Goal: Information Seeking & Learning: Learn about a topic

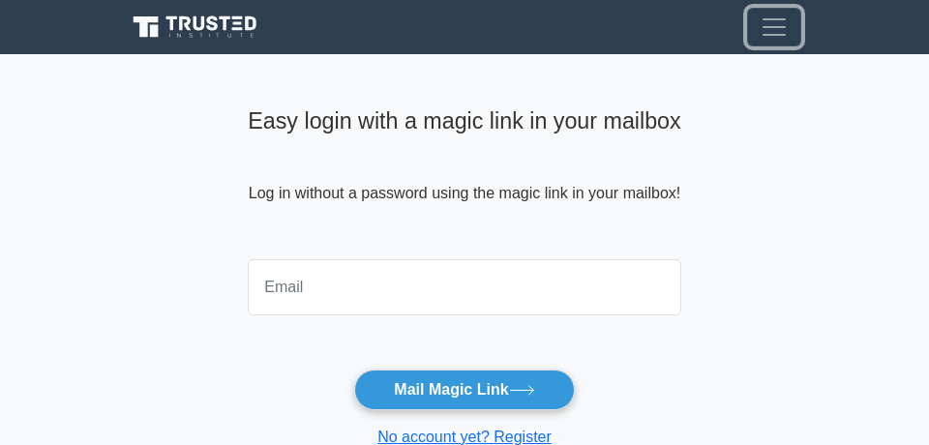
click at [788, 15] on span "Toggle navigation" at bounding box center [773, 27] width 29 height 29
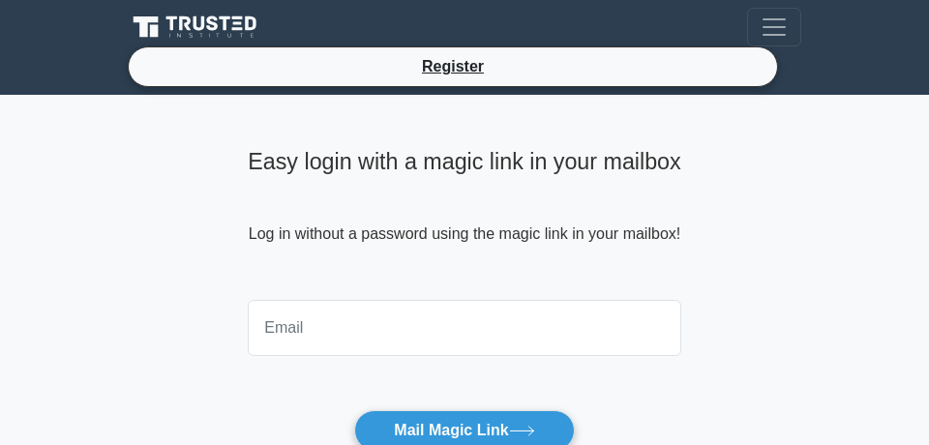
click at [231, 21] on icon at bounding box center [197, 28] width 139 height 28
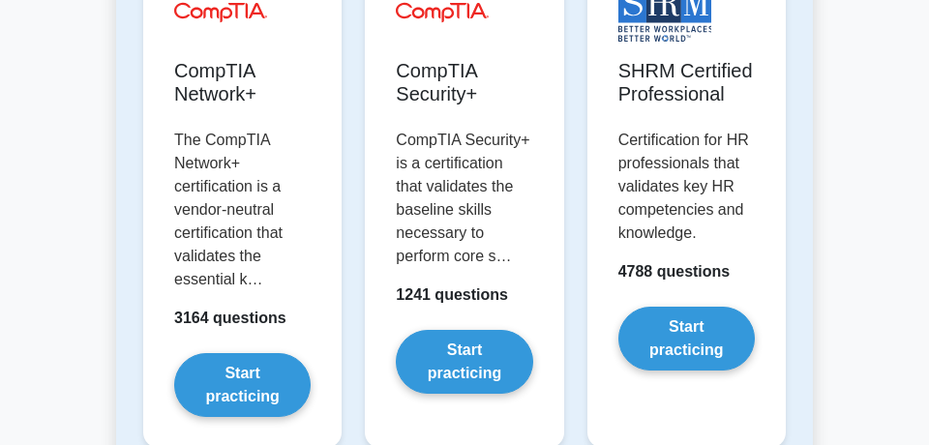
scroll to position [5330, 0]
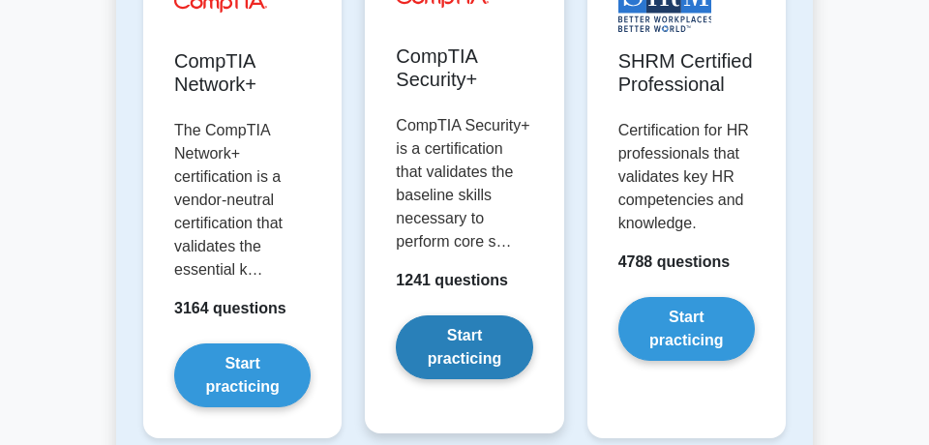
click at [449, 346] on link "Start practicing" at bounding box center [464, 347] width 136 height 64
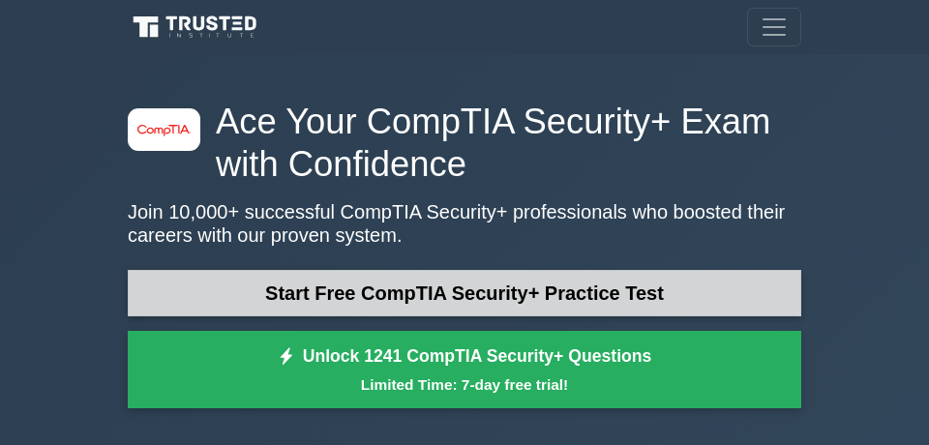
click at [518, 285] on link "Start Free CompTIA Security+ Practice Test" at bounding box center [464, 293] width 673 height 46
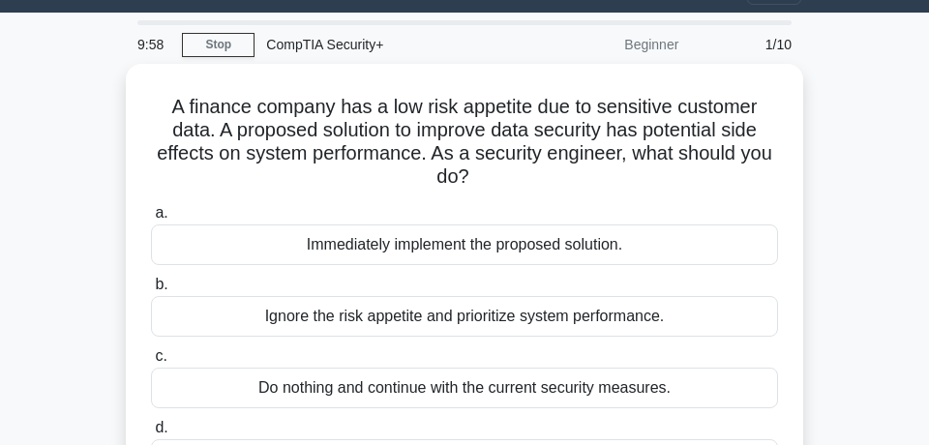
scroll to position [104, 0]
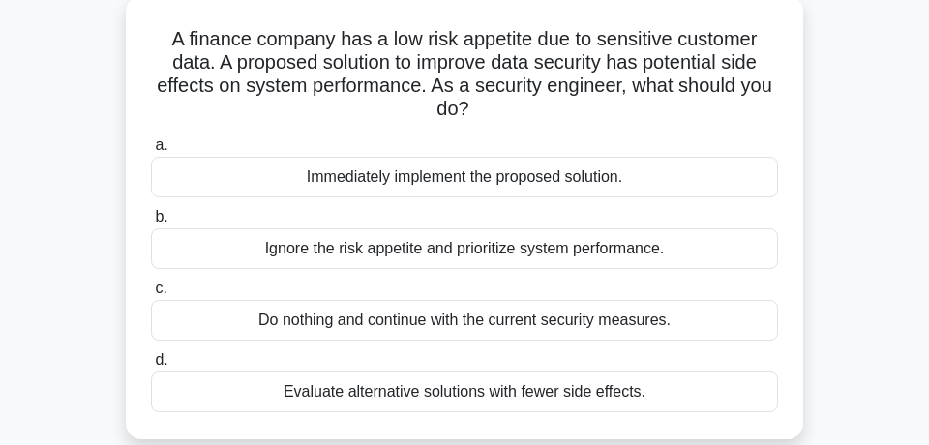
click at [536, 371] on div "Evaluate alternative solutions with fewer side effects." at bounding box center [464, 391] width 627 height 41
click at [151, 367] on input "d. Evaluate alternative solutions with fewer side effects." at bounding box center [151, 360] width 0 height 13
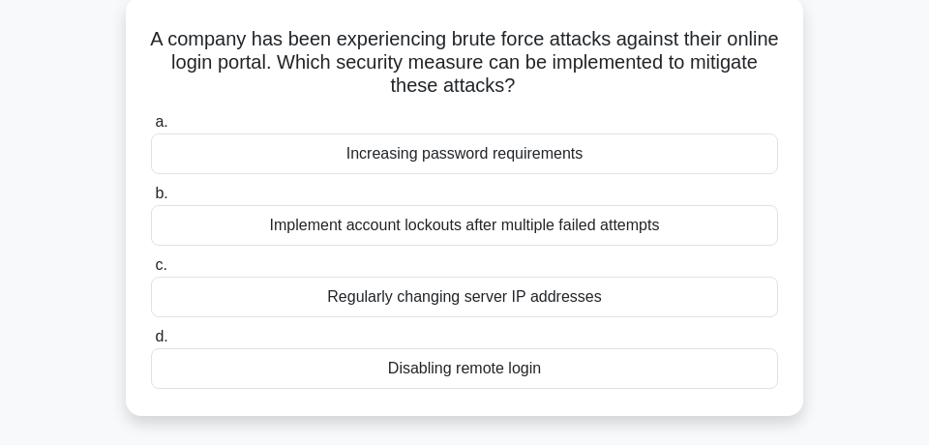
click at [622, 225] on div "Implement account lockouts after multiple failed attempts" at bounding box center [464, 225] width 627 height 41
click at [151, 200] on input "b. Implement account lockouts after multiple failed attempts" at bounding box center [151, 194] width 0 height 13
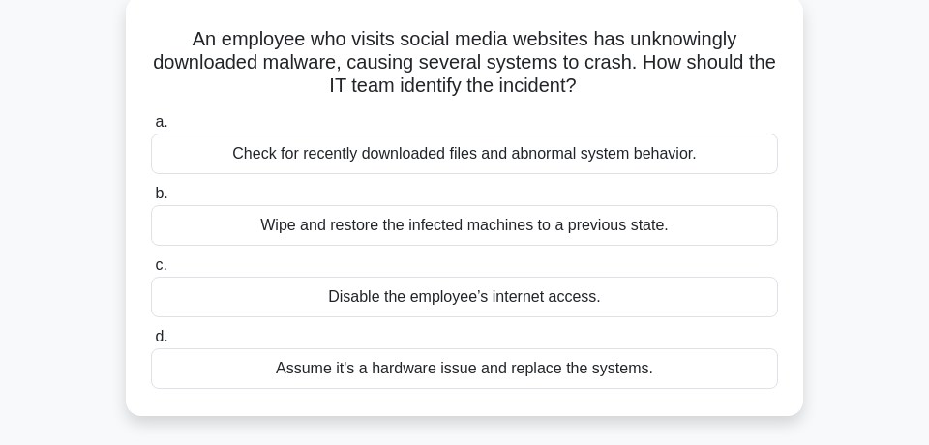
click at [601, 149] on div "Check for recently downloaded files and abnormal system behavior." at bounding box center [464, 153] width 627 height 41
click at [151, 129] on input "a. Check for recently downloaded files and abnormal system behavior." at bounding box center [151, 122] width 0 height 13
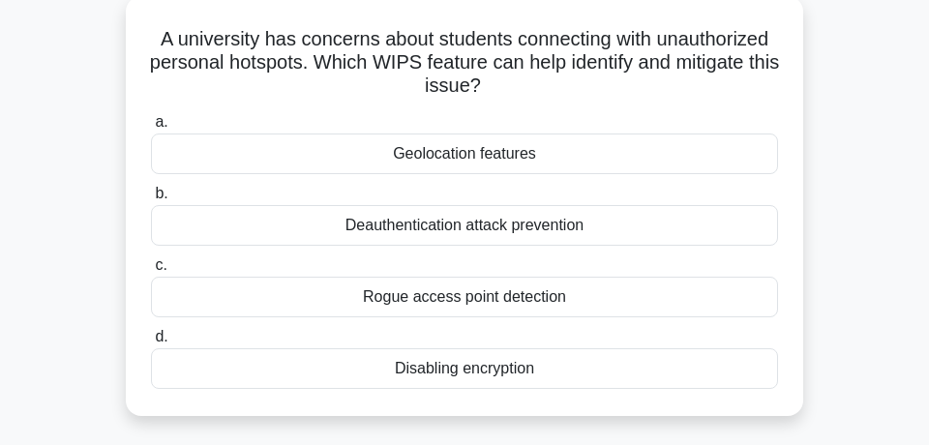
click at [533, 294] on div "Rogue access point detection" at bounding box center [464, 297] width 627 height 41
click at [151, 272] on input "c. Rogue access point detection" at bounding box center [151, 265] width 0 height 13
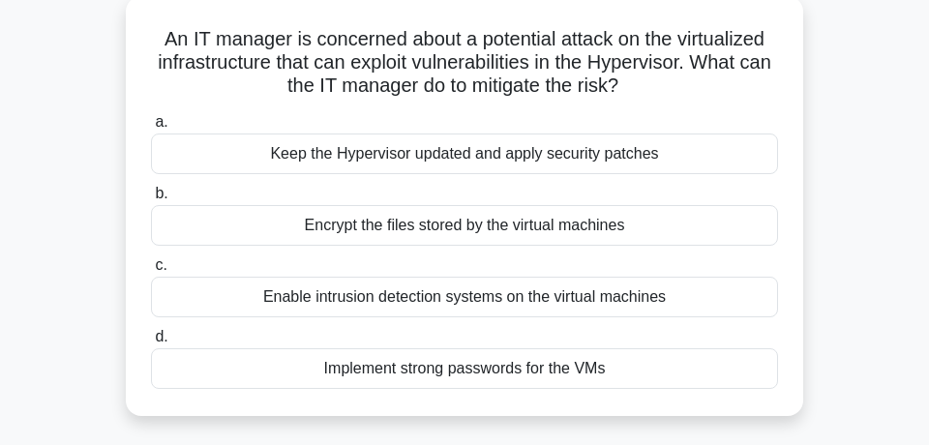
click at [614, 155] on div "Keep the Hypervisor updated and apply security patches" at bounding box center [464, 153] width 627 height 41
click at [151, 129] on input "a. Keep the Hypervisor updated and apply security patches" at bounding box center [151, 122] width 0 height 13
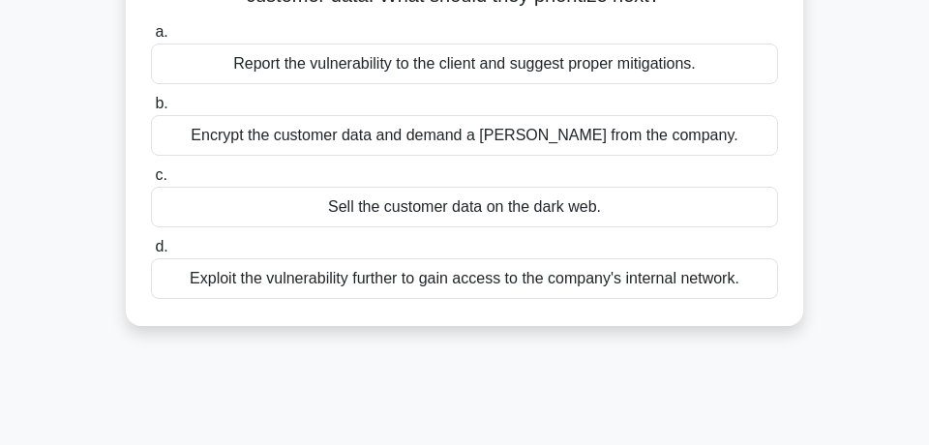
scroll to position [209, 0]
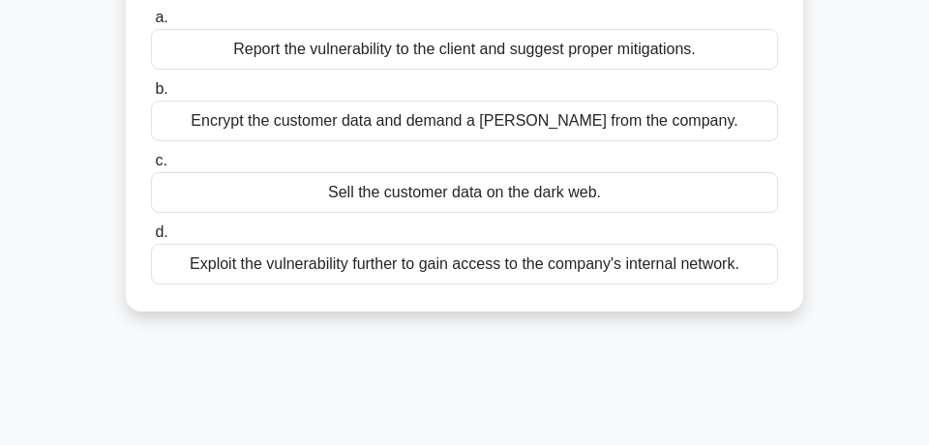
click at [605, 267] on div "Exploit the vulnerability further to gain access to the company's internal netw…" at bounding box center [464, 264] width 627 height 41
click at [151, 239] on input "d. Exploit the vulnerability further to gain access to the company's internal n…" at bounding box center [151, 232] width 0 height 13
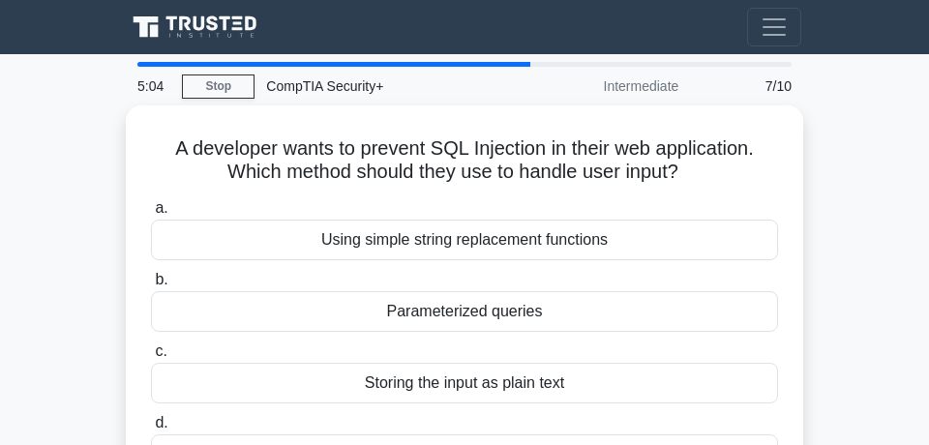
scroll to position [0, 0]
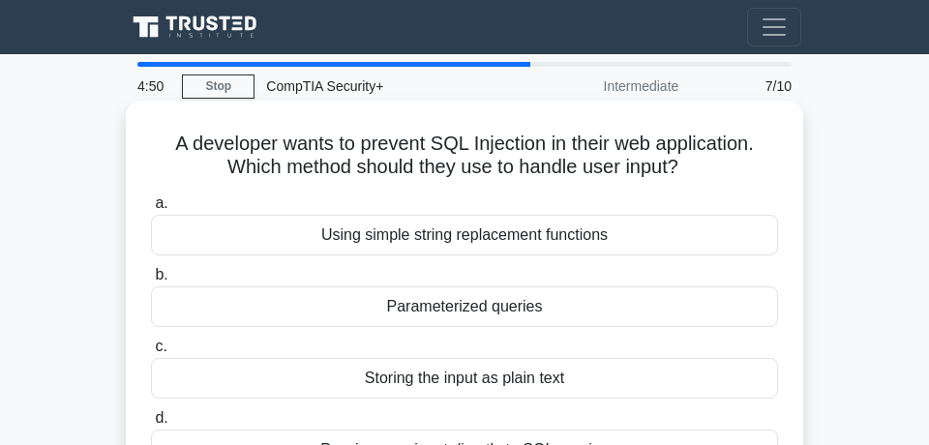
click at [542, 306] on div "Parameterized queries" at bounding box center [464, 306] width 627 height 41
click at [151, 282] on input "b. Parameterized queries" at bounding box center [151, 275] width 0 height 13
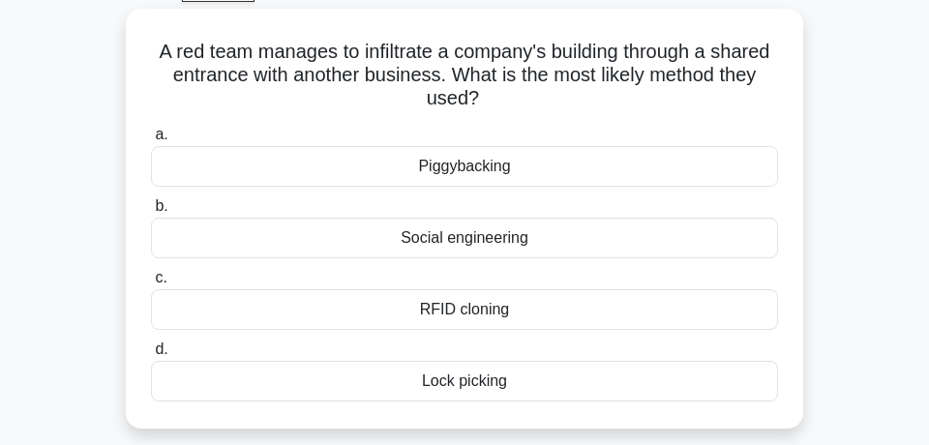
scroll to position [104, 0]
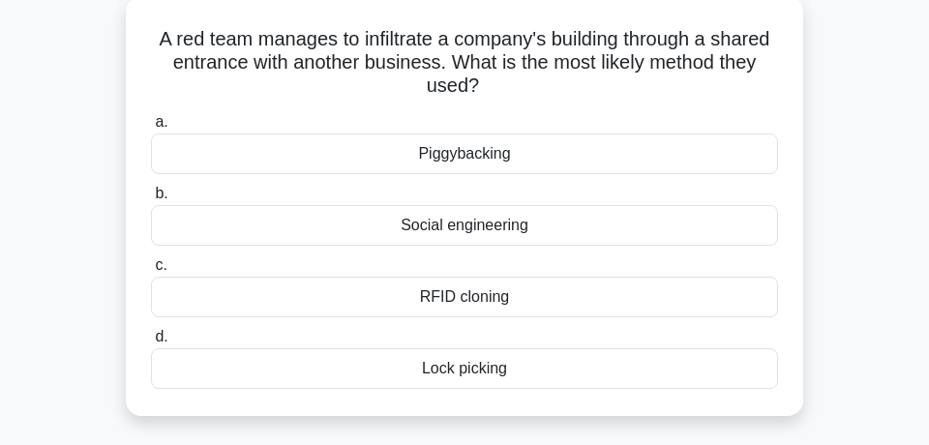
click at [500, 156] on div "Piggybacking" at bounding box center [464, 153] width 627 height 41
click at [151, 129] on input "a. Piggybacking" at bounding box center [151, 122] width 0 height 13
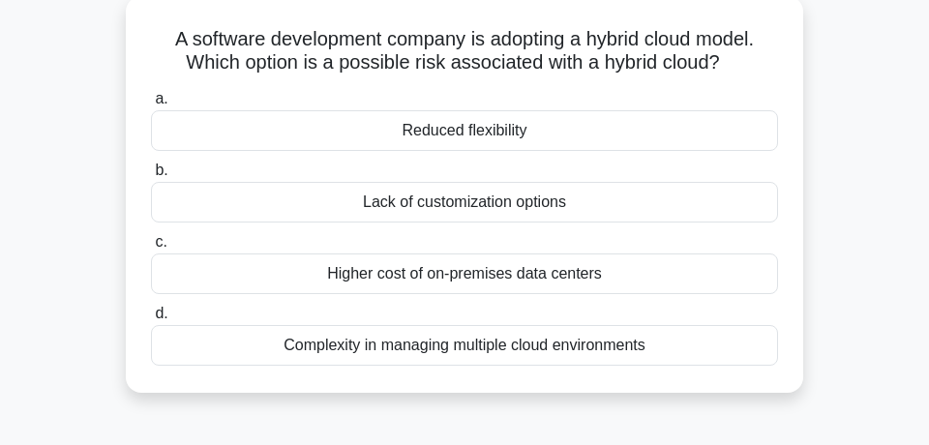
click at [533, 344] on div "Complexity in managing multiple cloud environments" at bounding box center [464, 345] width 627 height 41
click at [151, 320] on input "d. Complexity in managing multiple cloud environments" at bounding box center [151, 314] width 0 height 13
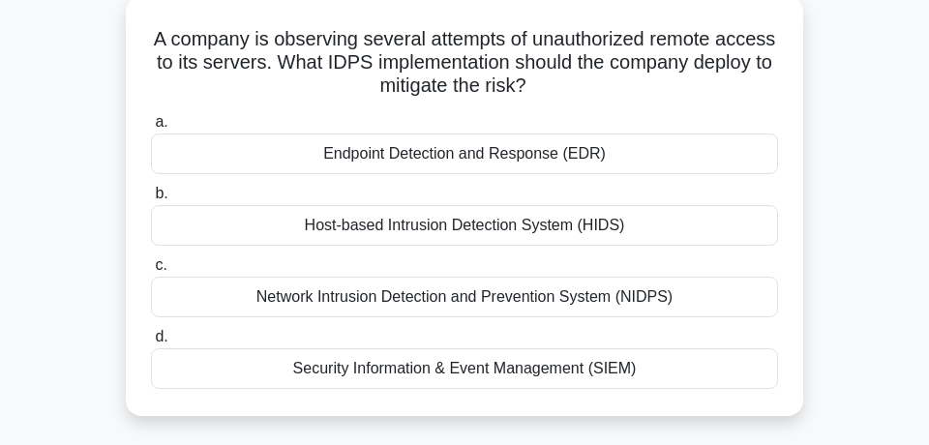
click at [522, 301] on div "Network Intrusion Detection and Prevention System (NIDPS)" at bounding box center [464, 297] width 627 height 41
click at [151, 272] on input "c. Network Intrusion Detection and Prevention System (NIDPS)" at bounding box center [151, 265] width 0 height 13
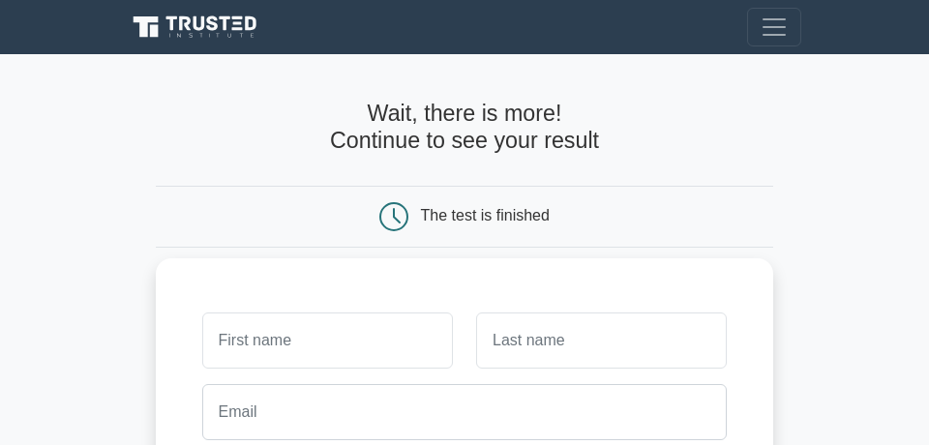
click at [323, 330] on input "text" at bounding box center [327, 340] width 251 height 56
type input "jac"
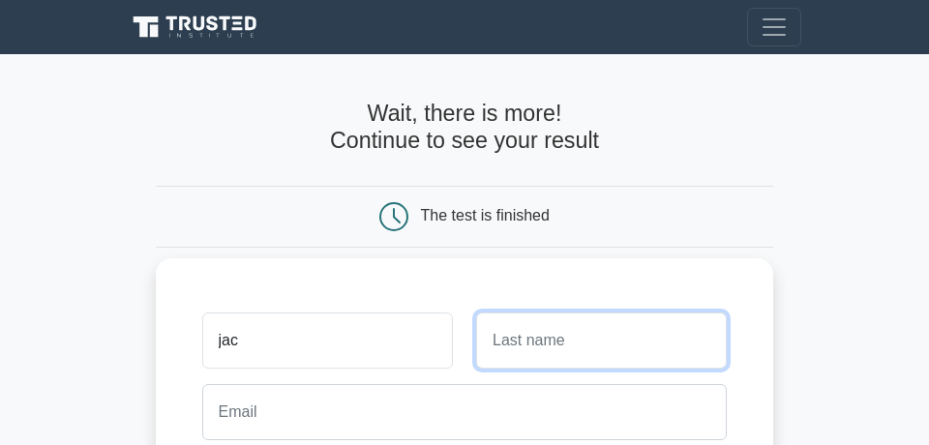
click at [496, 340] on input "text" at bounding box center [601, 340] width 251 height 56
type input "Guia"
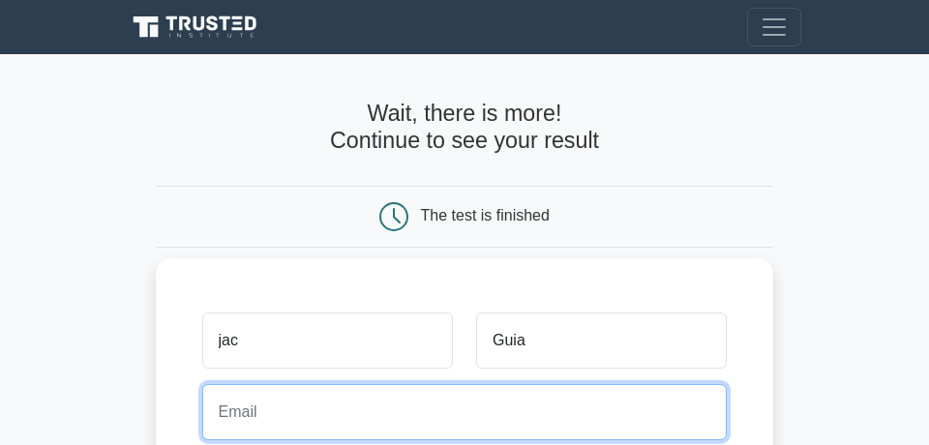
click at [399, 413] on input "email" at bounding box center [464, 412] width 525 height 56
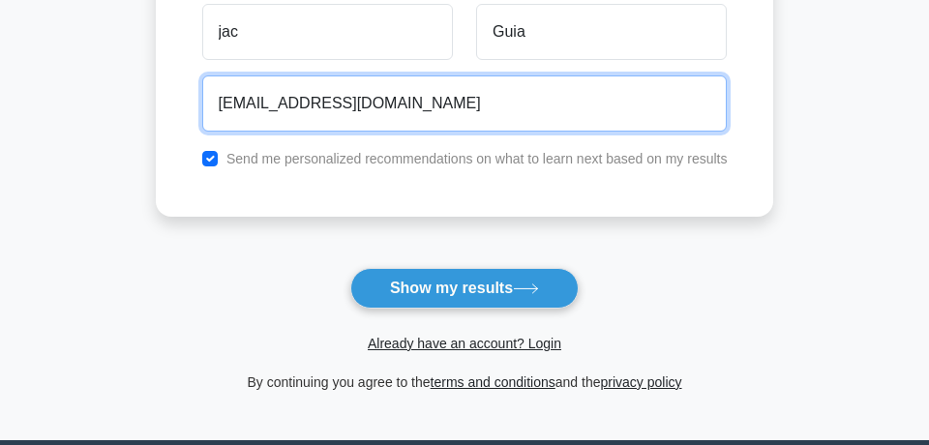
scroll to position [313, 0]
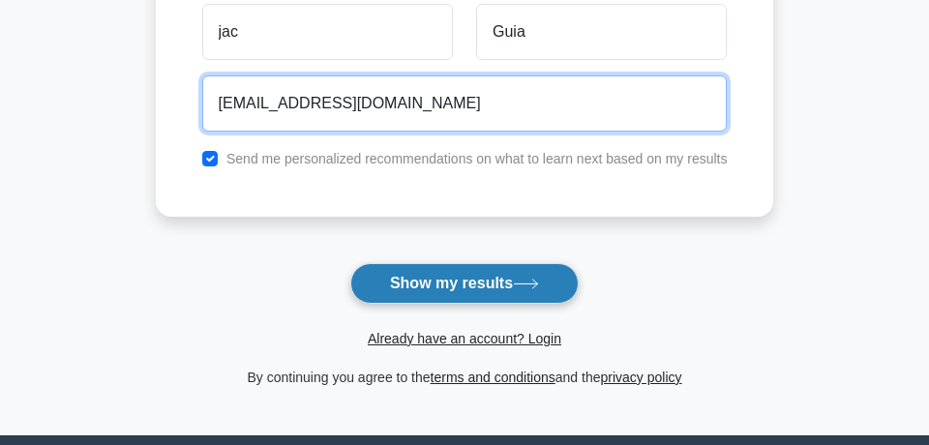
type input "jacguia@gmail.com"
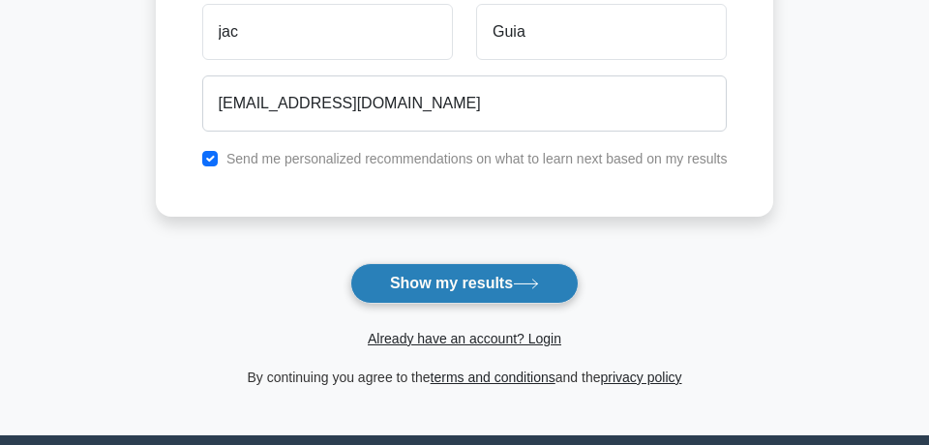
click at [448, 279] on button "Show my results" at bounding box center [464, 283] width 228 height 41
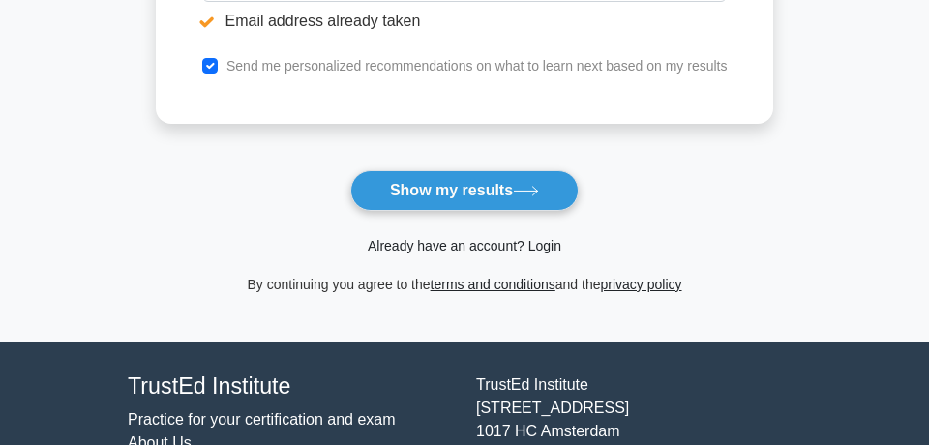
scroll to position [522, 0]
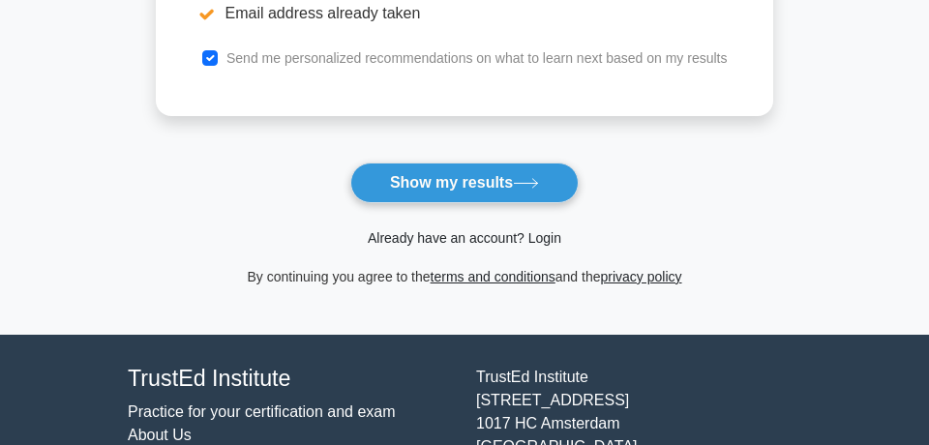
click at [472, 238] on link "Already have an account? Login" at bounding box center [464, 237] width 193 height 15
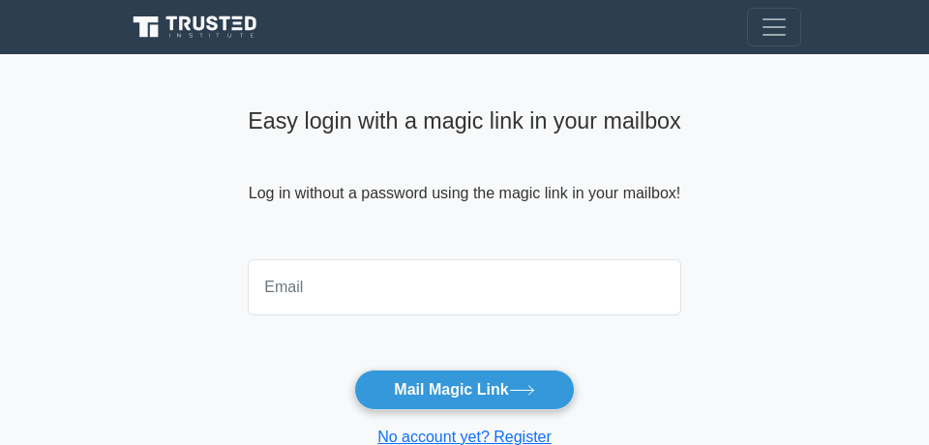
click at [371, 272] on input "email" at bounding box center [464, 287] width 432 height 56
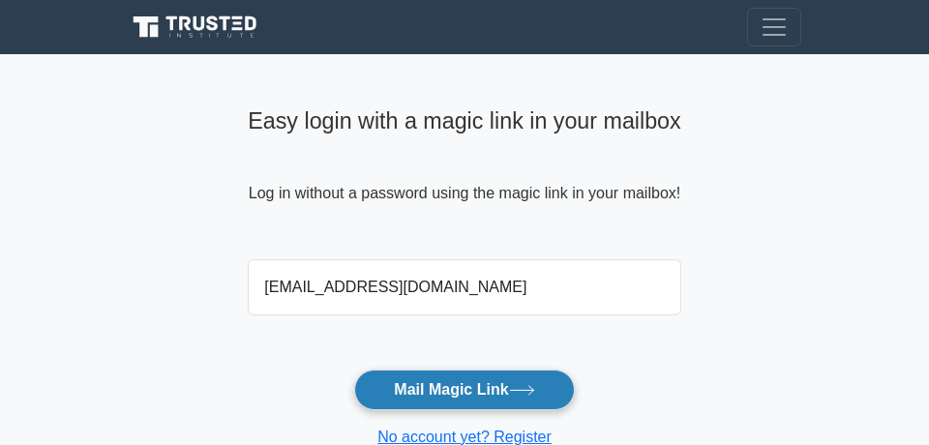
type input "[EMAIL_ADDRESS][DOMAIN_NAME]"
click at [425, 377] on button "Mail Magic Link" at bounding box center [464, 390] width 220 height 41
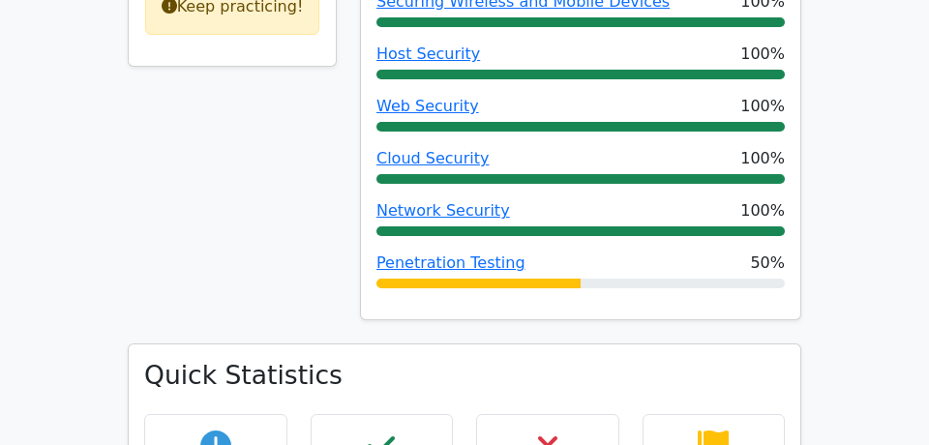
scroll to position [940, 0]
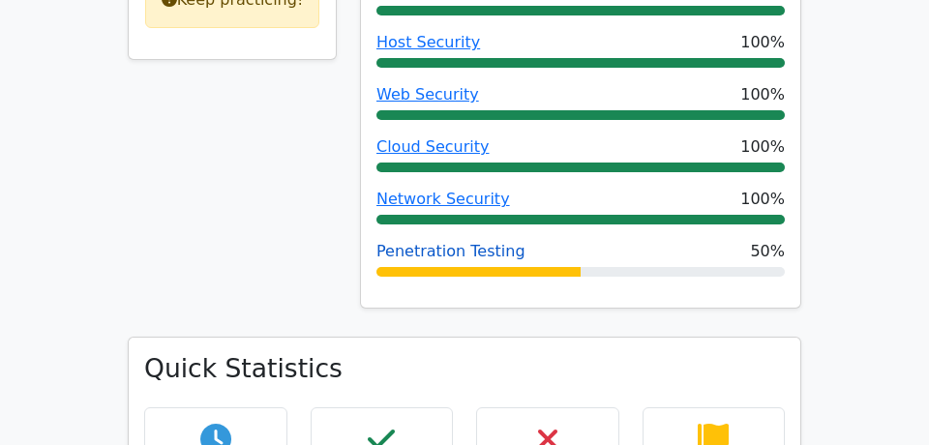
click at [443, 242] on link "Penetration Testing" at bounding box center [450, 251] width 149 height 18
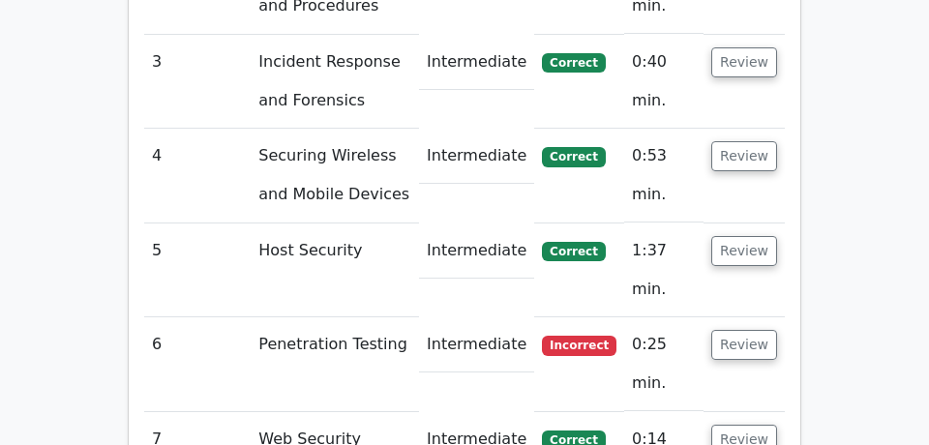
scroll to position [1881, 0]
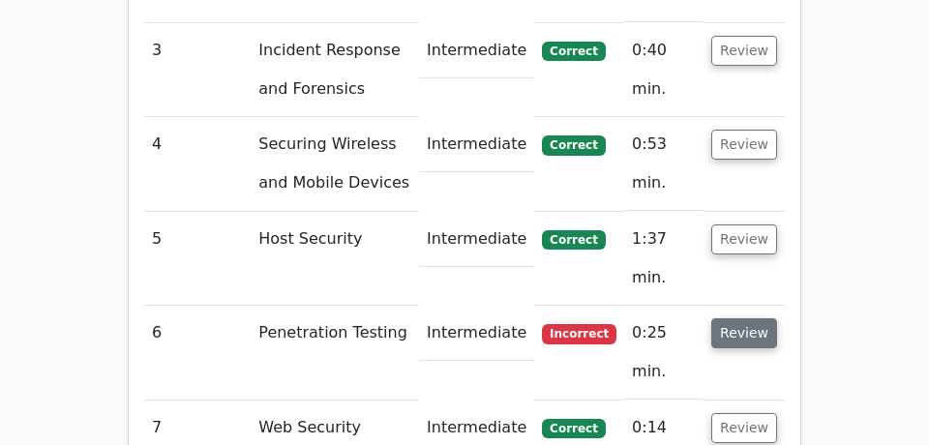
click at [744, 318] on button "Review" at bounding box center [744, 333] width 66 height 30
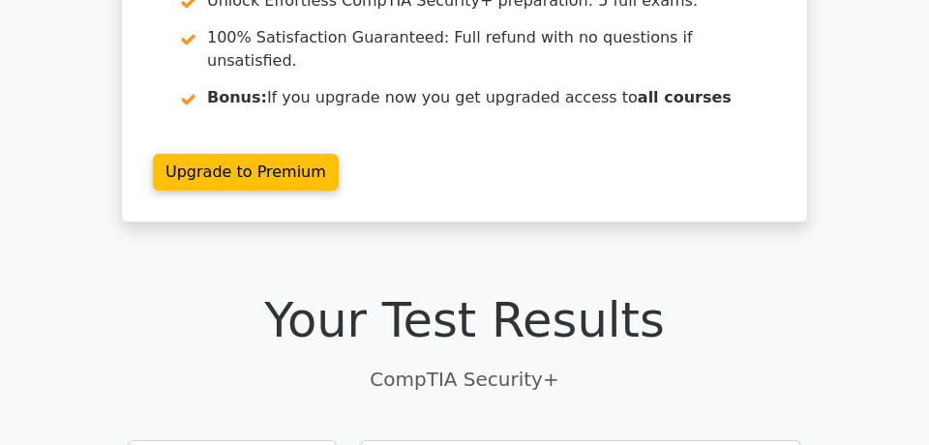
scroll to position [313, 0]
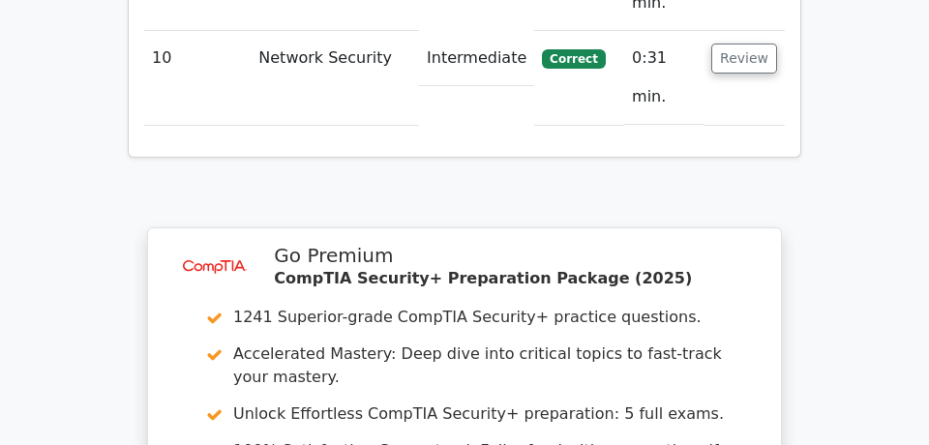
scroll to position [3448, 0]
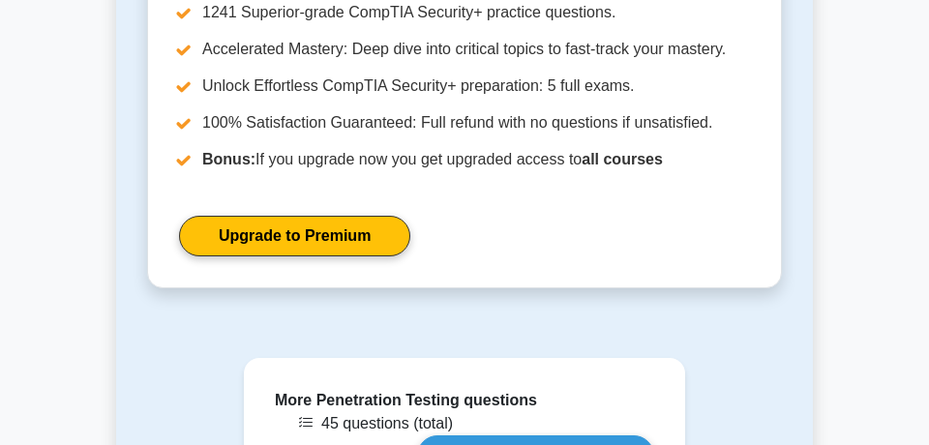
scroll to position [958, 0]
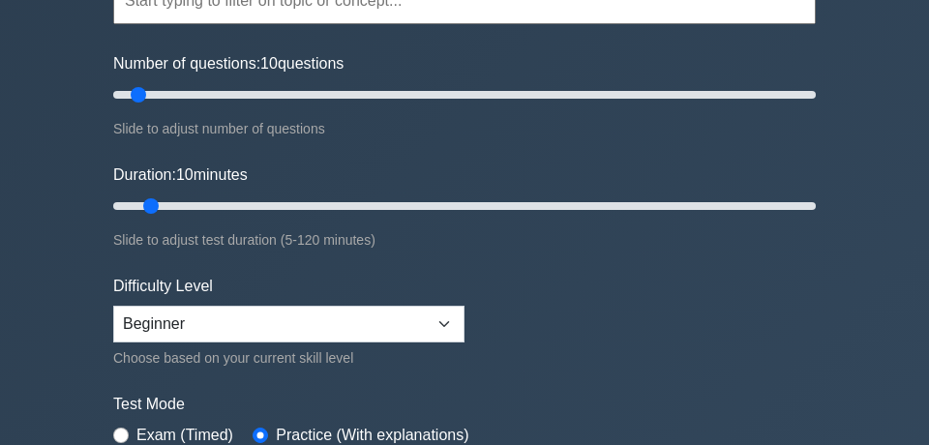
scroll to position [209, 0]
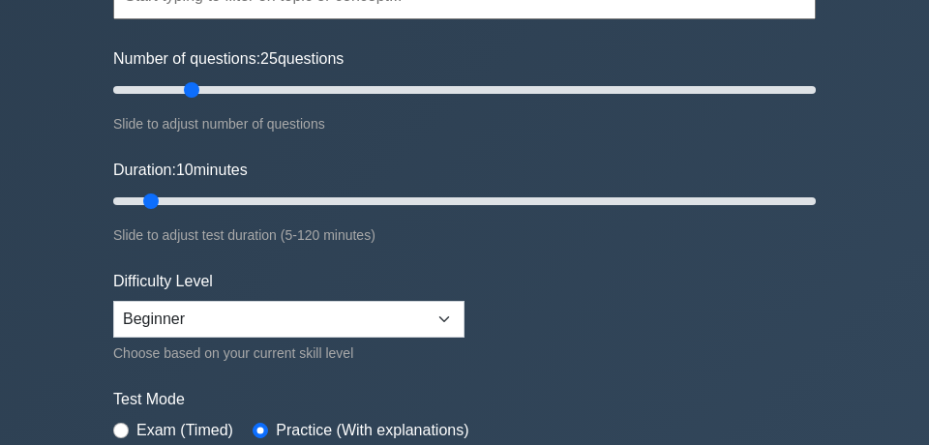
drag, startPoint x: 141, startPoint y: 88, endPoint x: 199, endPoint y: 88, distance: 58.0
type input "25"
click at [199, 88] on input "Number of questions: 25 questions" at bounding box center [464, 89] width 702 height 23
drag, startPoint x: 148, startPoint y: 204, endPoint x: 230, endPoint y: 196, distance: 82.6
type input "25"
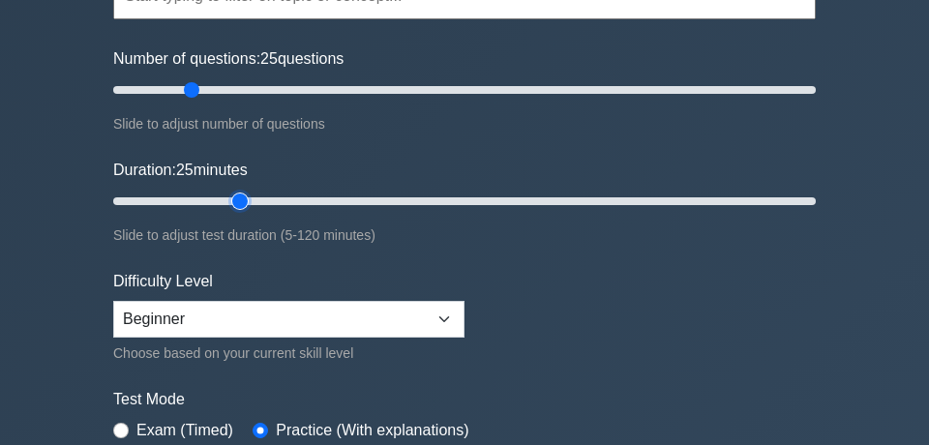
click at [230, 196] on input "Duration: 25 minutes" at bounding box center [464, 201] width 702 height 23
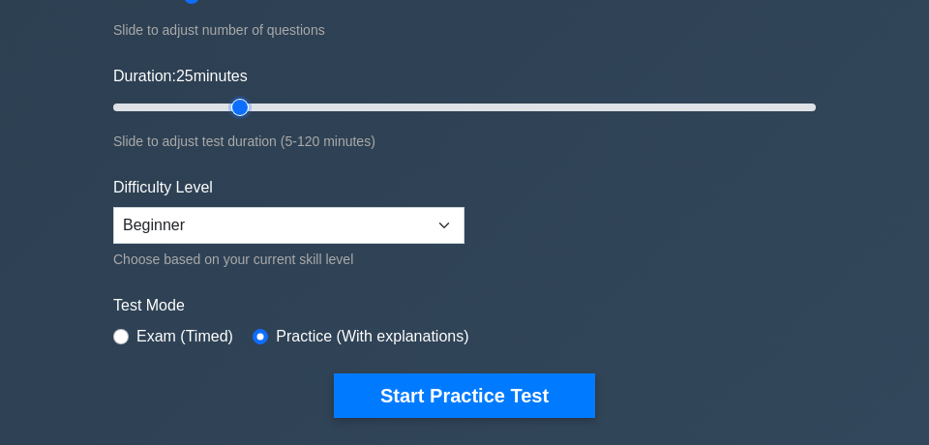
scroll to position [313, 0]
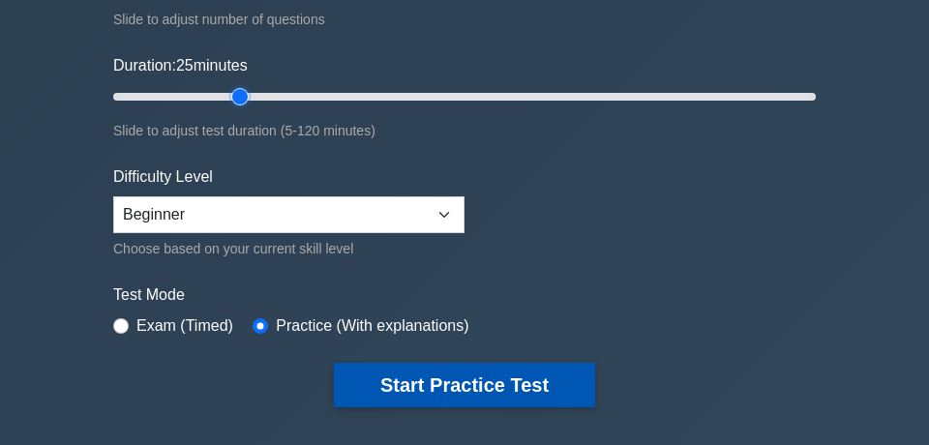
drag, startPoint x: 525, startPoint y: 379, endPoint x: 540, endPoint y: 372, distance: 16.0
click at [525, 379] on button "Start Practice Test" at bounding box center [464, 385] width 261 height 44
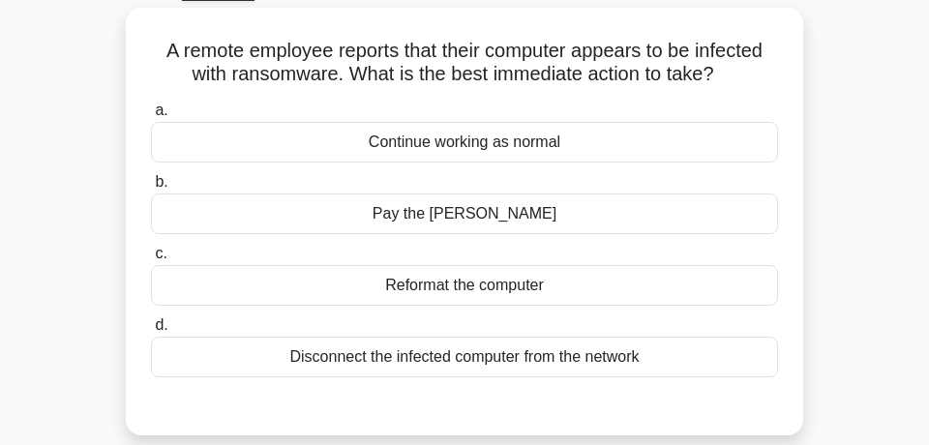
scroll to position [104, 0]
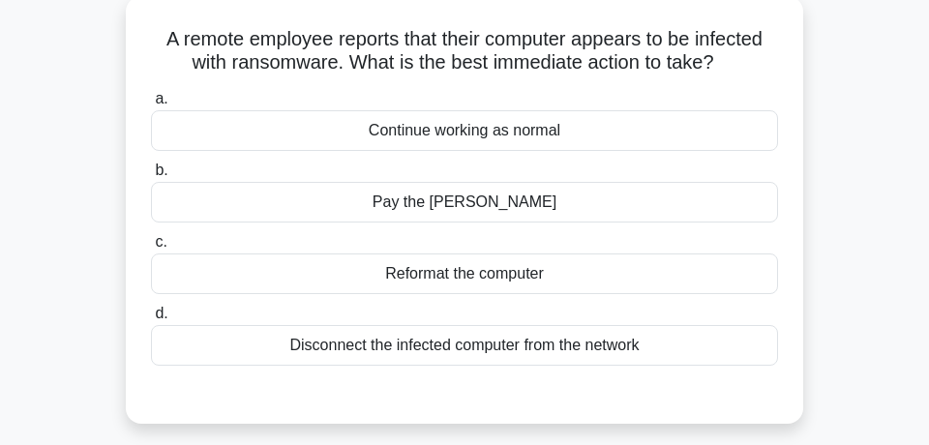
click at [525, 351] on div "Disconnect the infected computer from the network" at bounding box center [464, 345] width 627 height 41
click at [151, 320] on input "d. Disconnect the infected computer from the network" at bounding box center [151, 314] width 0 height 13
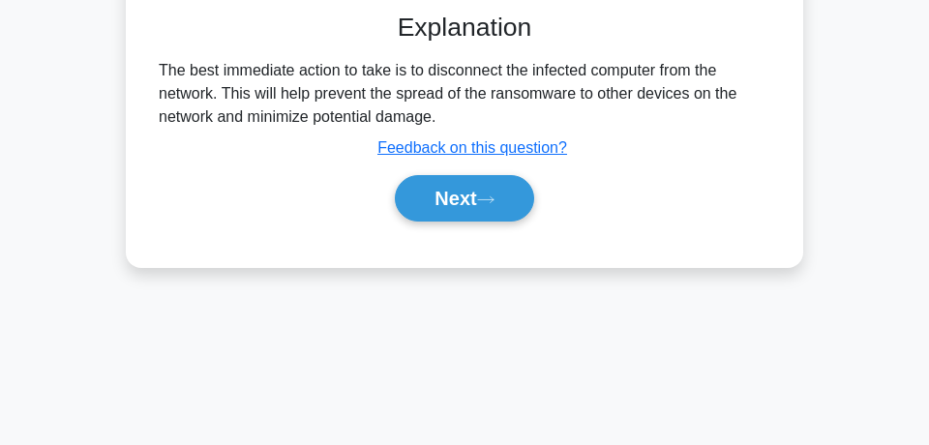
scroll to position [522, 0]
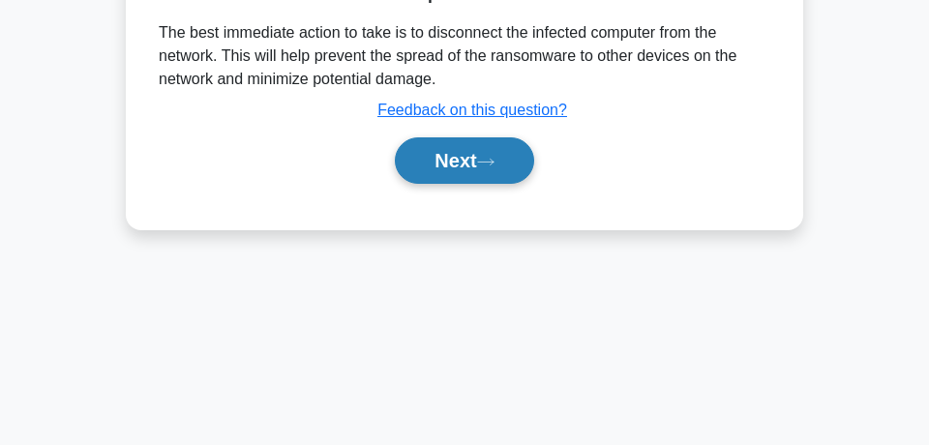
click at [475, 158] on button "Next" at bounding box center [464, 160] width 138 height 46
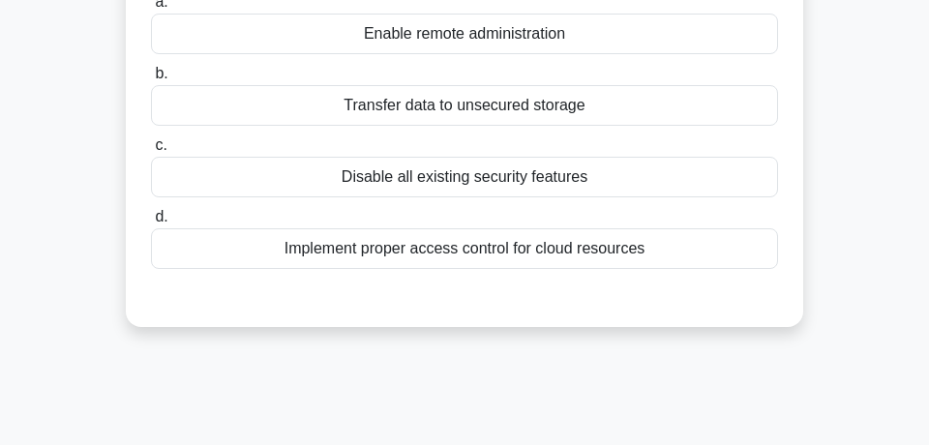
scroll to position [104, 0]
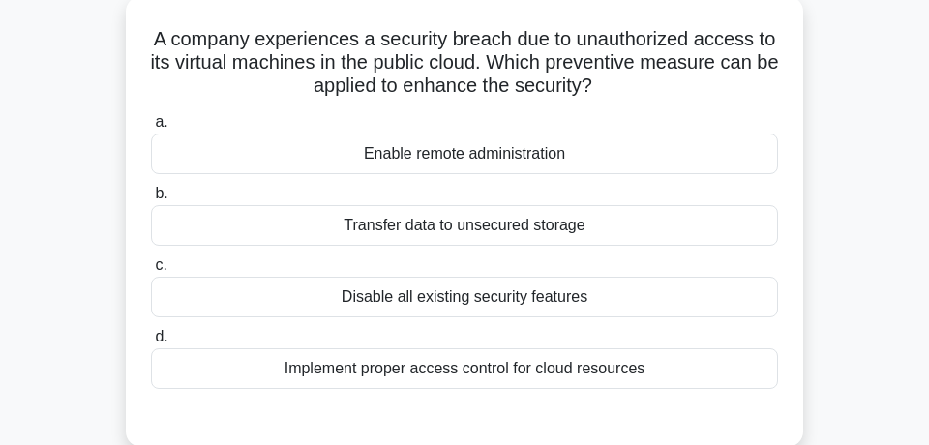
click at [472, 371] on div "Implement proper access control for cloud resources" at bounding box center [464, 368] width 627 height 41
click at [151, 343] on input "d. Implement proper access control for cloud resources" at bounding box center [151, 337] width 0 height 13
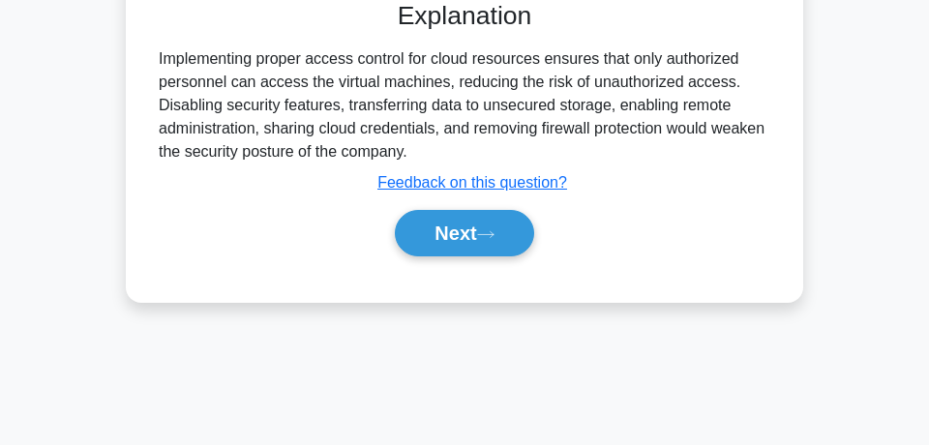
scroll to position [522, 0]
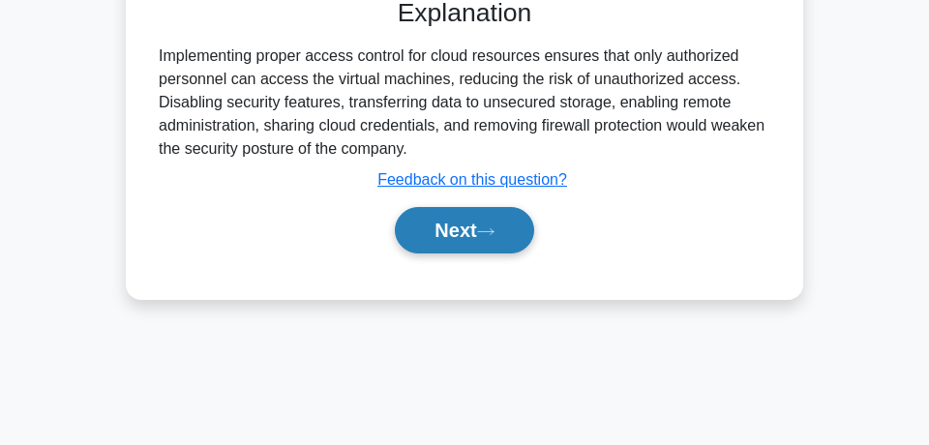
click at [441, 237] on button "Next" at bounding box center [464, 230] width 138 height 46
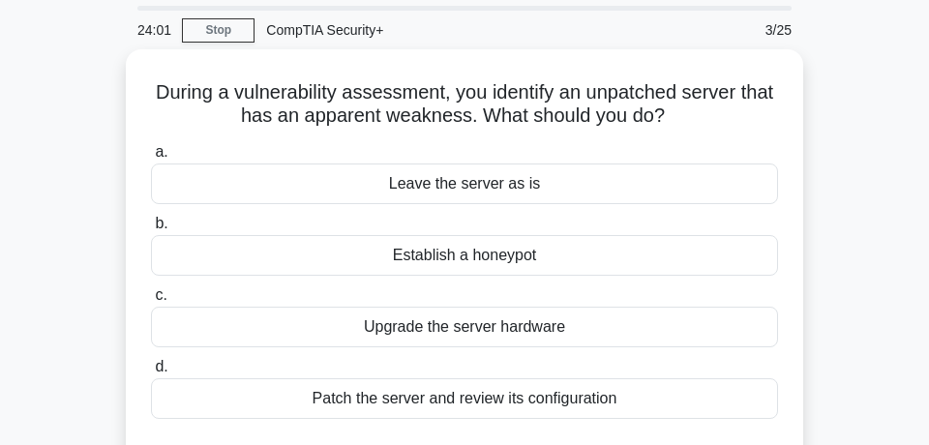
scroll to position [59, 0]
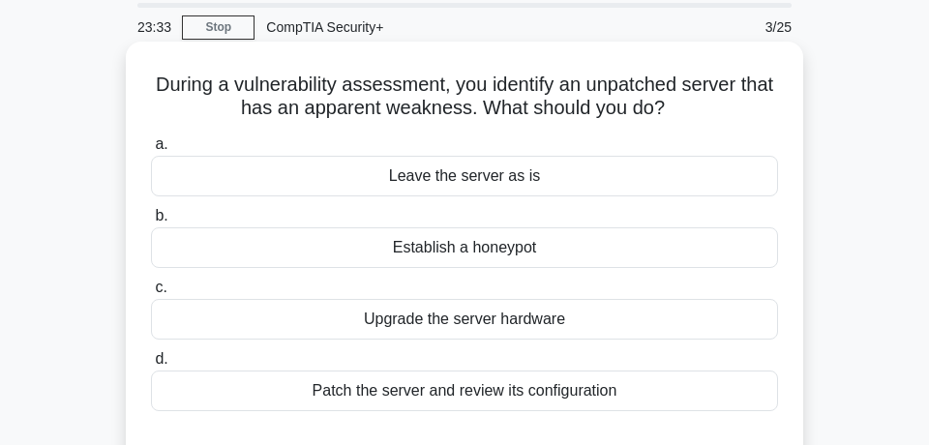
click at [527, 393] on div "Patch the server and review its configuration" at bounding box center [464, 391] width 627 height 41
click at [151, 366] on input "d. Patch the server and review its configuration" at bounding box center [151, 359] width 0 height 13
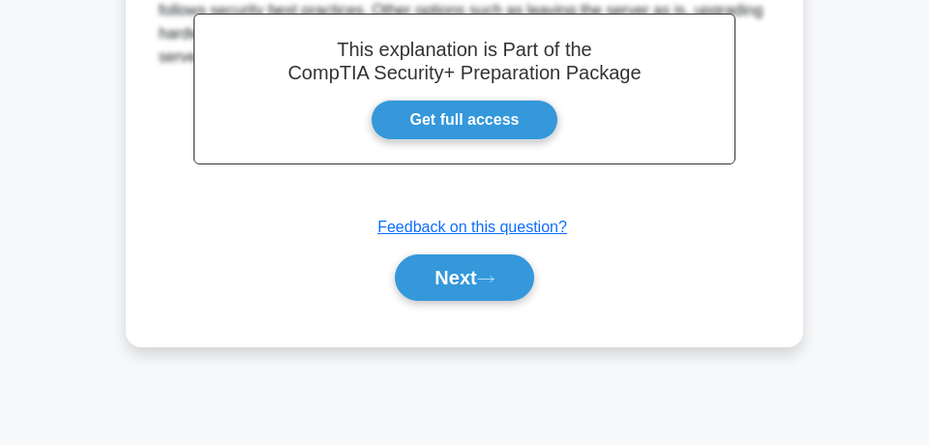
scroll to position [581, 0]
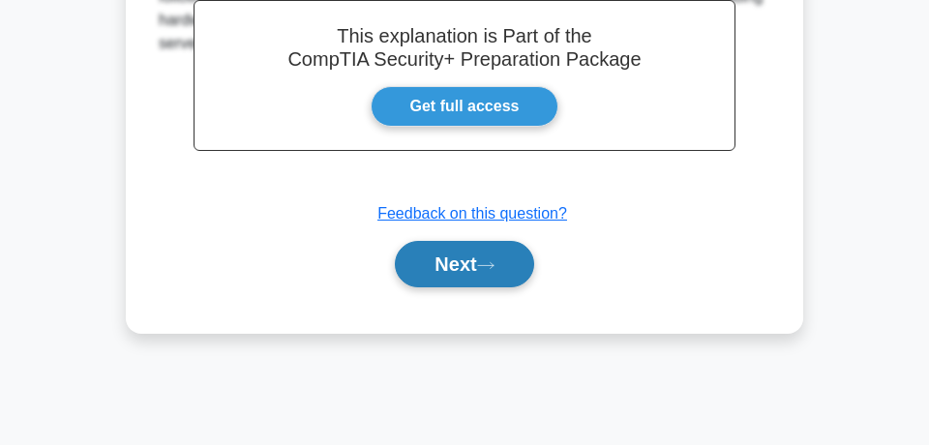
click at [464, 266] on button "Next" at bounding box center [464, 264] width 138 height 46
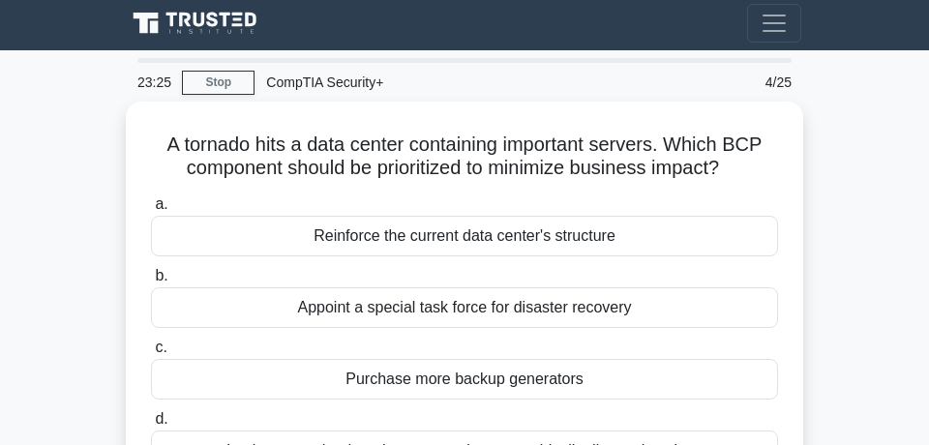
scroll to position [0, 0]
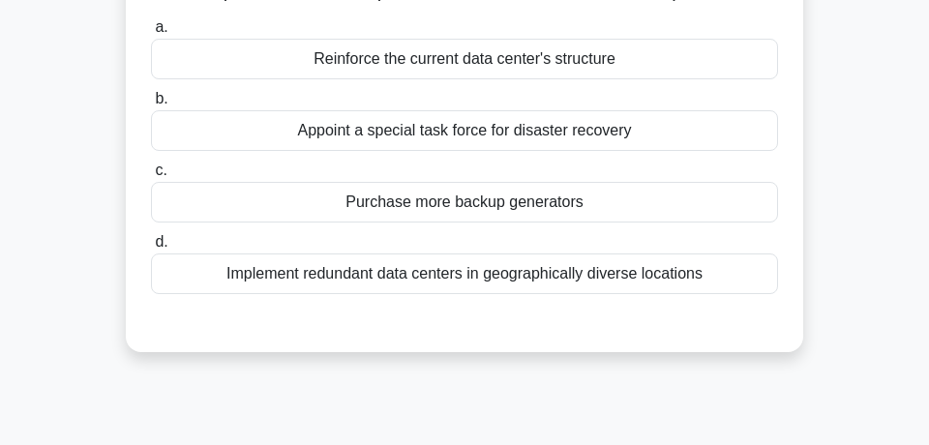
scroll to position [209, 0]
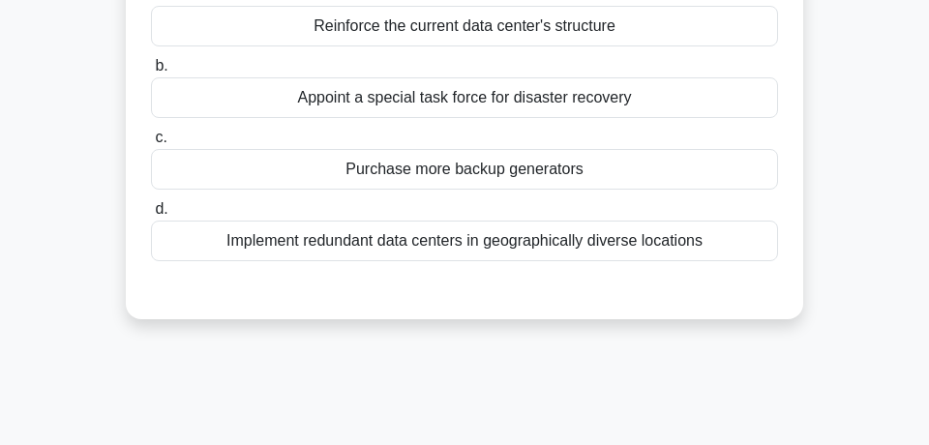
click at [593, 243] on div "Implement redundant data centers in geographically diverse locations" at bounding box center [464, 241] width 627 height 41
click at [151, 216] on input "d. Implement redundant data centers in geographically diverse locations" at bounding box center [151, 209] width 0 height 13
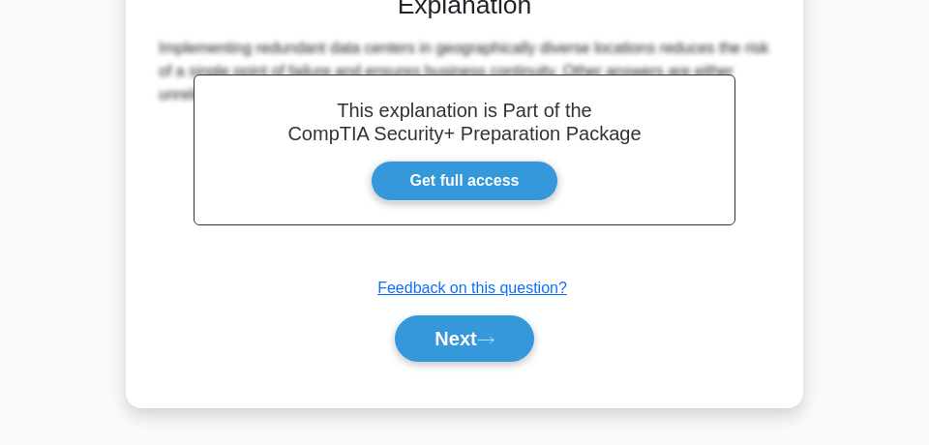
scroll to position [522, 0]
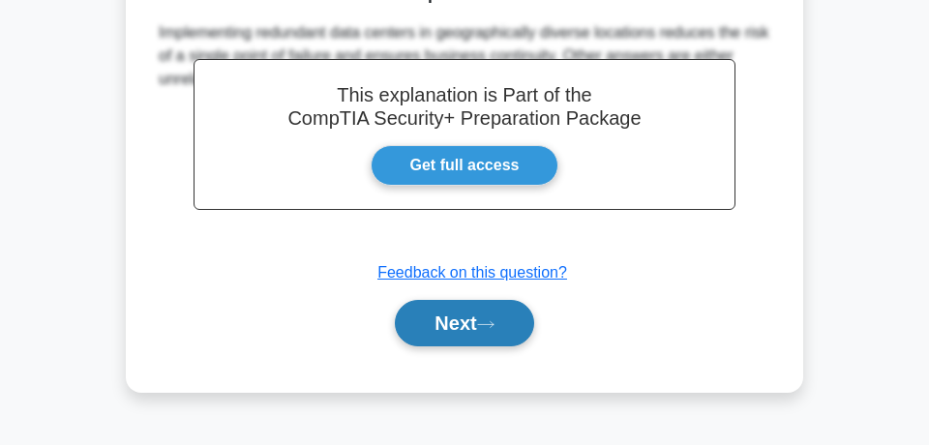
click at [463, 336] on button "Next" at bounding box center [464, 323] width 138 height 46
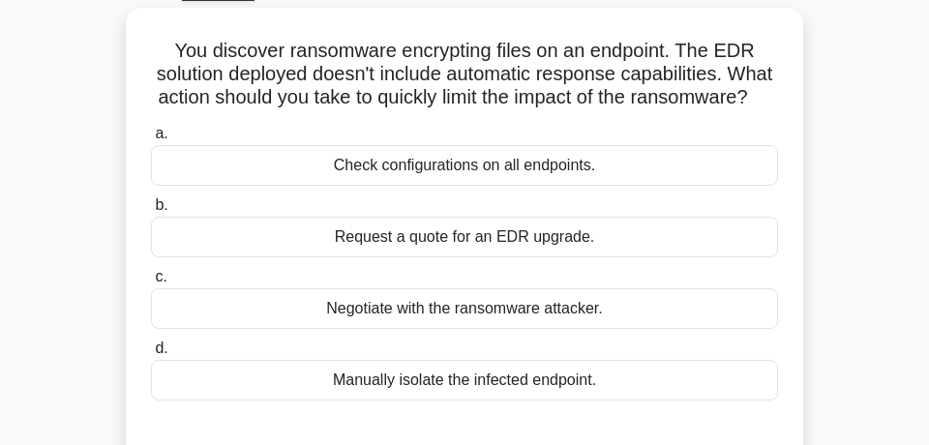
scroll to position [104, 0]
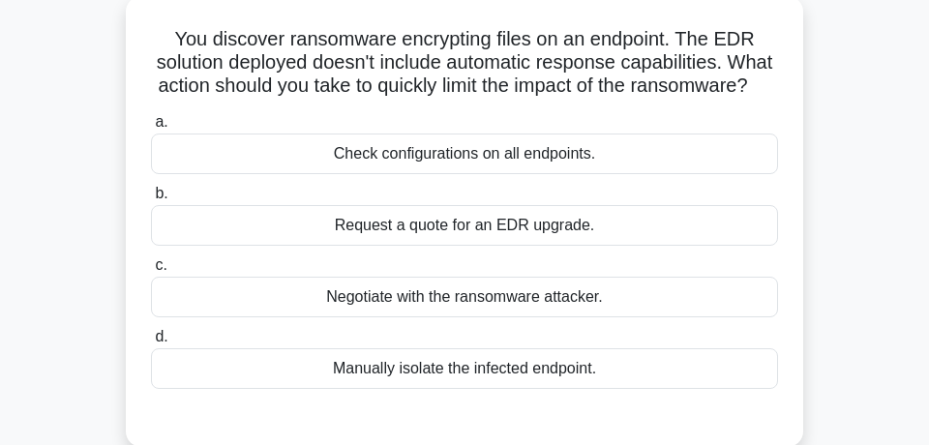
click at [449, 372] on div "Manually isolate the infected endpoint." at bounding box center [464, 368] width 627 height 41
click at [151, 343] on input "d. Manually isolate the infected endpoint." at bounding box center [151, 337] width 0 height 13
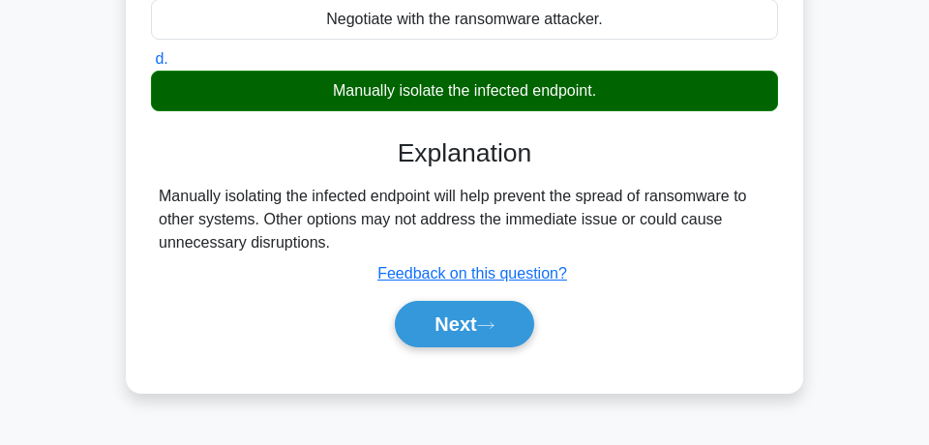
scroll to position [418, 0]
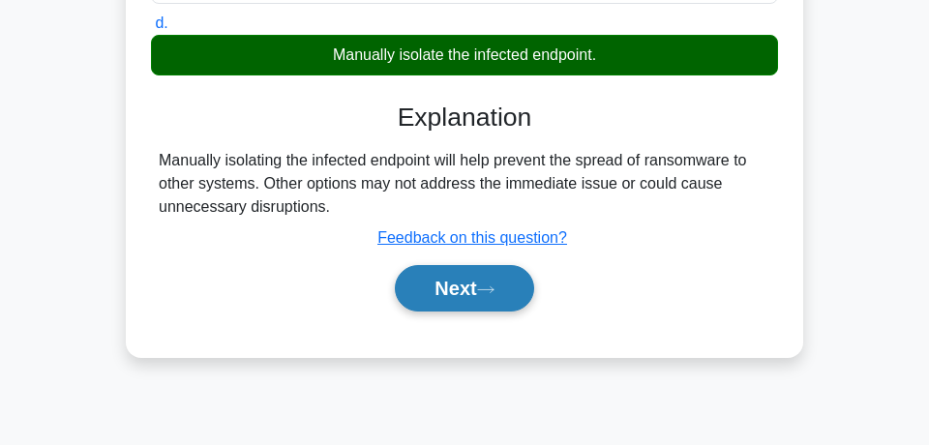
click at [458, 292] on button "Next" at bounding box center [464, 288] width 138 height 46
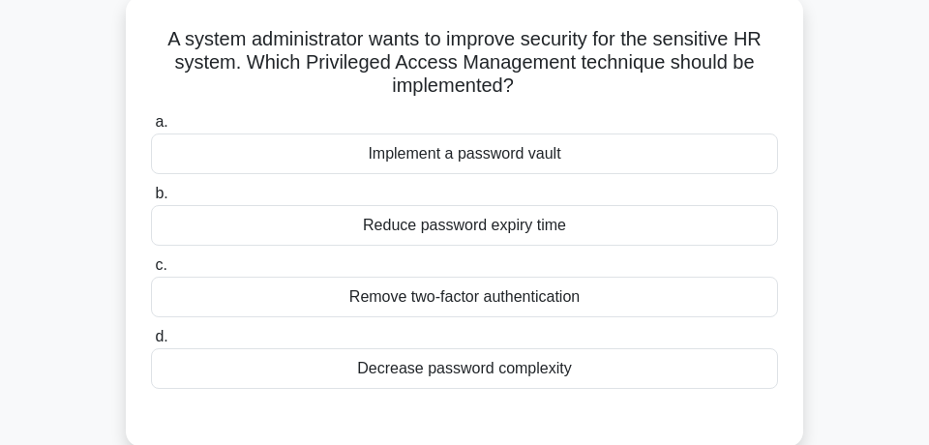
scroll to position [104, 0]
click at [489, 292] on div "Remove two-factor authentication" at bounding box center [464, 297] width 627 height 41
click at [151, 272] on input "c. Remove two-factor authentication" at bounding box center [151, 265] width 0 height 13
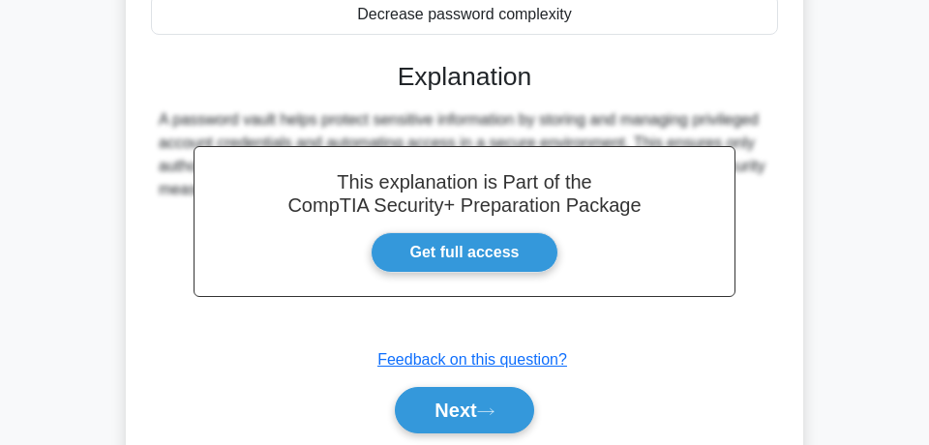
scroll to position [592, 0]
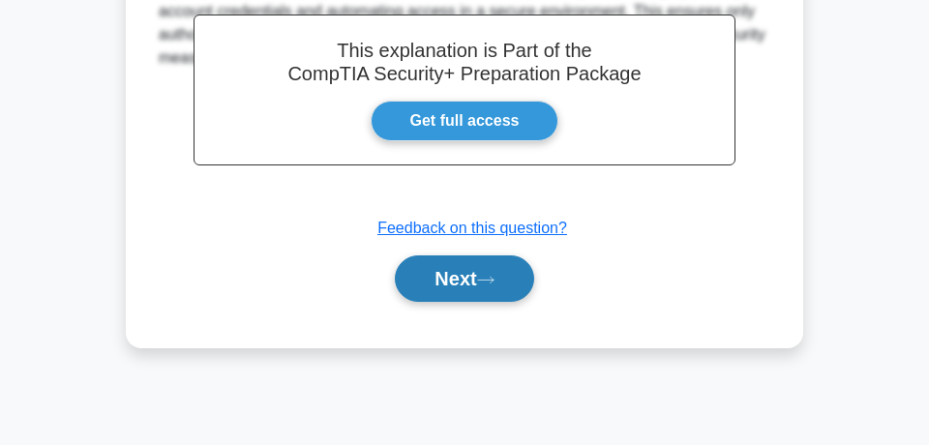
click at [473, 284] on button "Next" at bounding box center [464, 278] width 138 height 46
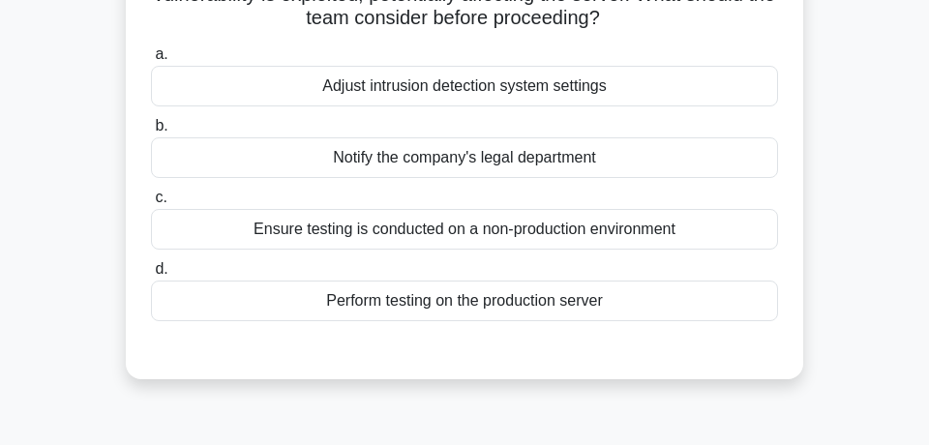
scroll to position [209, 0]
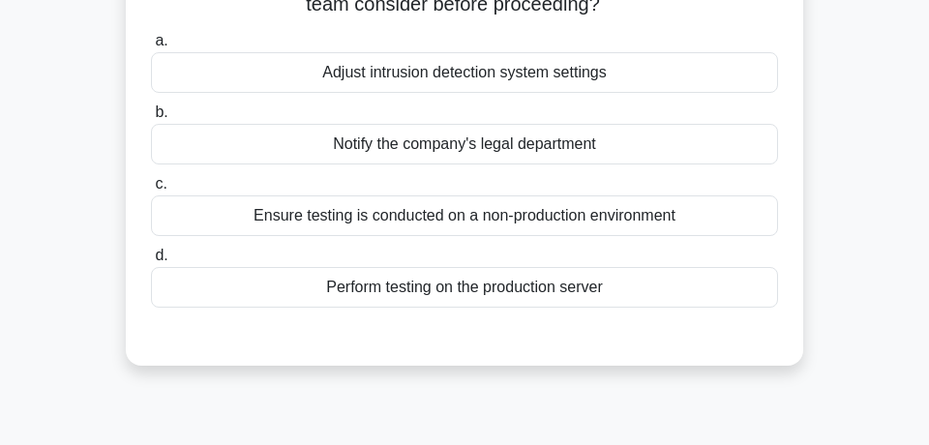
click at [598, 227] on div "Ensure testing is conducted on a non-production environment" at bounding box center [464, 215] width 627 height 41
click at [151, 191] on input "c. Ensure testing is conducted on a non-production environment" at bounding box center [151, 184] width 0 height 13
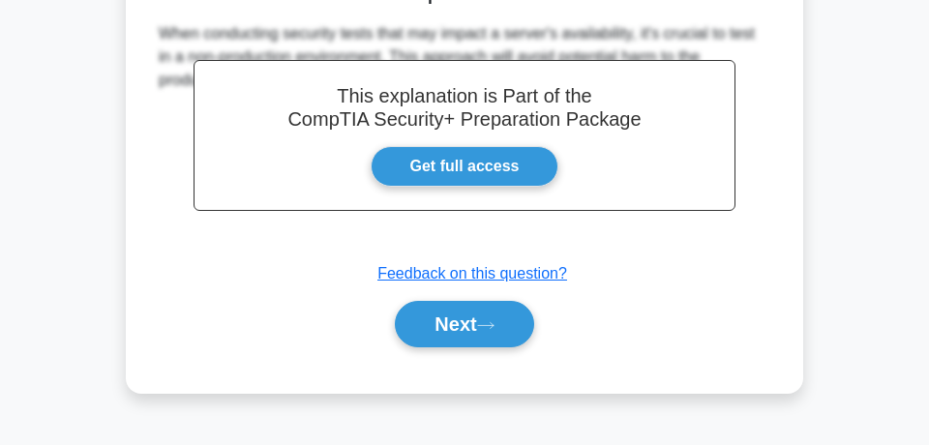
scroll to position [592, 0]
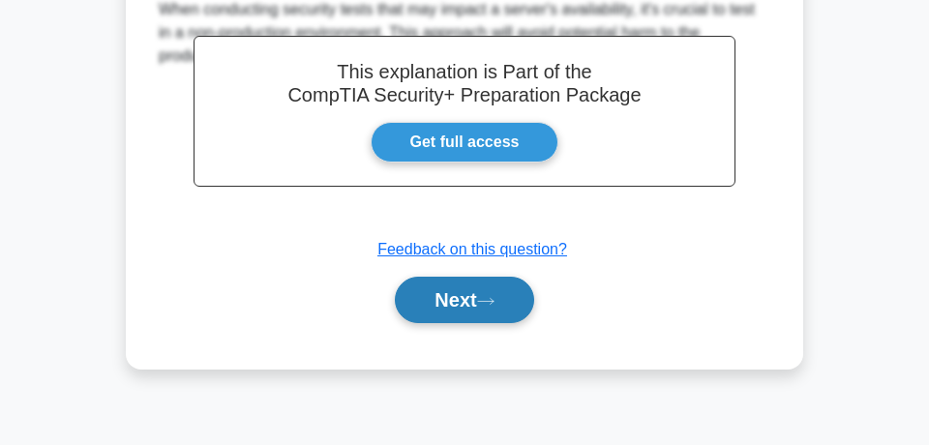
click at [480, 299] on button "Next" at bounding box center [464, 300] width 138 height 46
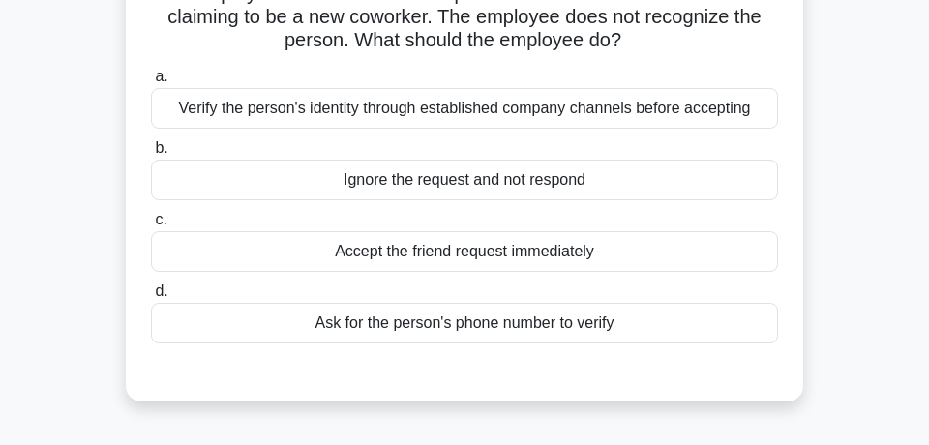
scroll to position [209, 0]
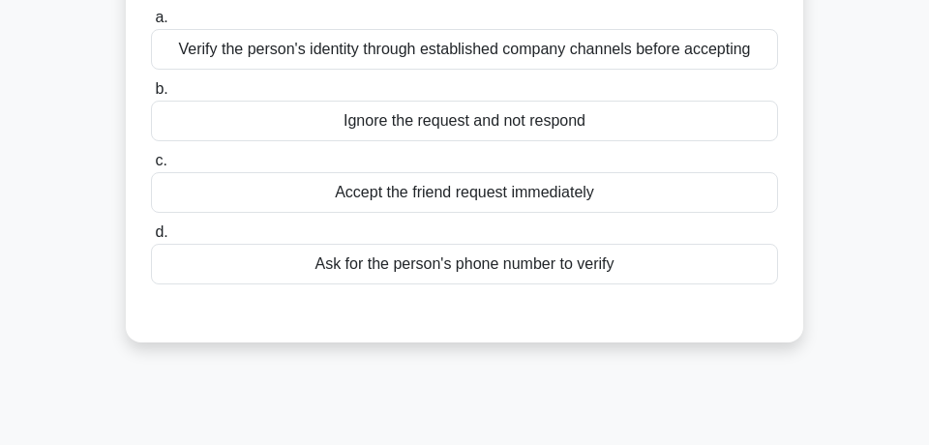
click at [624, 40] on div "Verify the person's identity through established company channels before accept…" at bounding box center [464, 49] width 627 height 41
click at [151, 24] on input "a. Verify the person's identity through established company channels before acc…" at bounding box center [151, 18] width 0 height 13
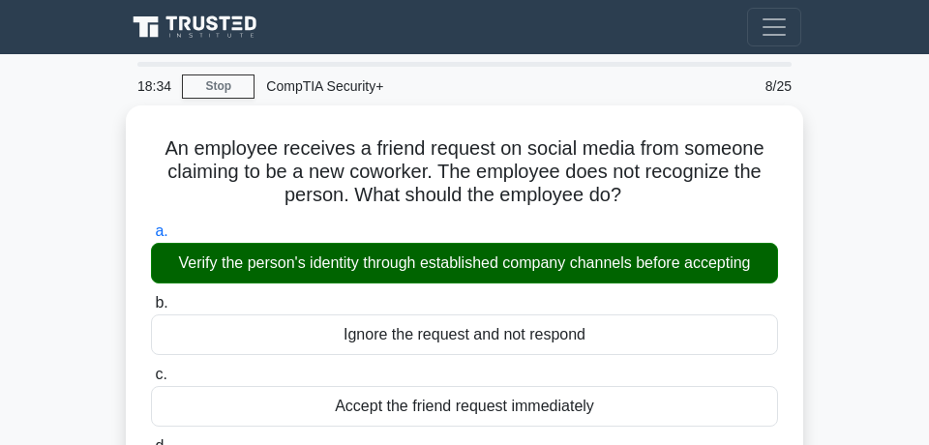
scroll to position [313, 0]
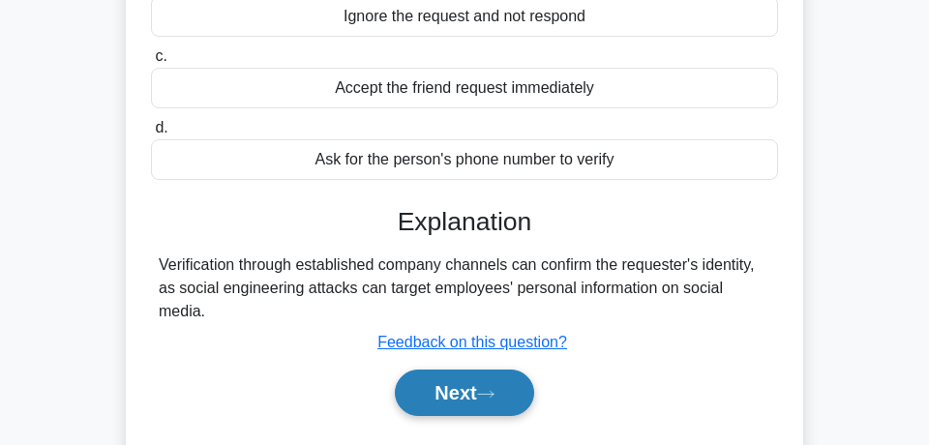
click at [489, 370] on button "Next" at bounding box center [464, 393] width 138 height 46
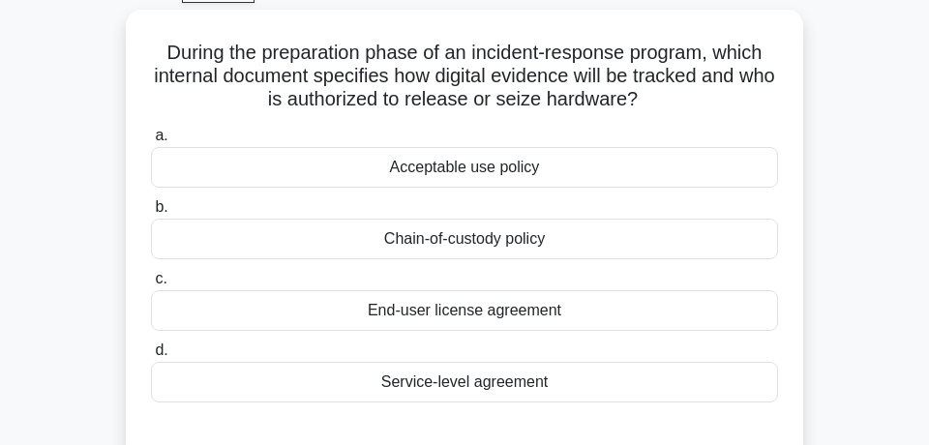
scroll to position [104, 0]
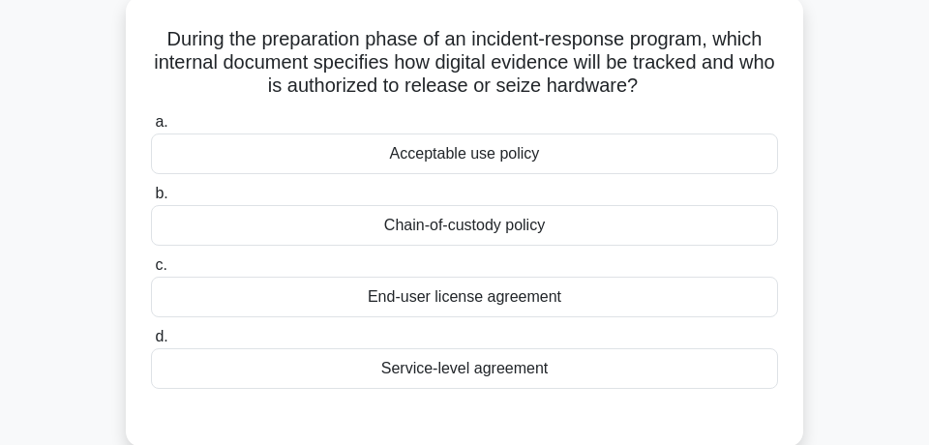
click at [491, 225] on div "Chain-of-custody policy" at bounding box center [464, 225] width 627 height 41
click at [151, 200] on input "b. Chain-of-custody policy" at bounding box center [151, 194] width 0 height 13
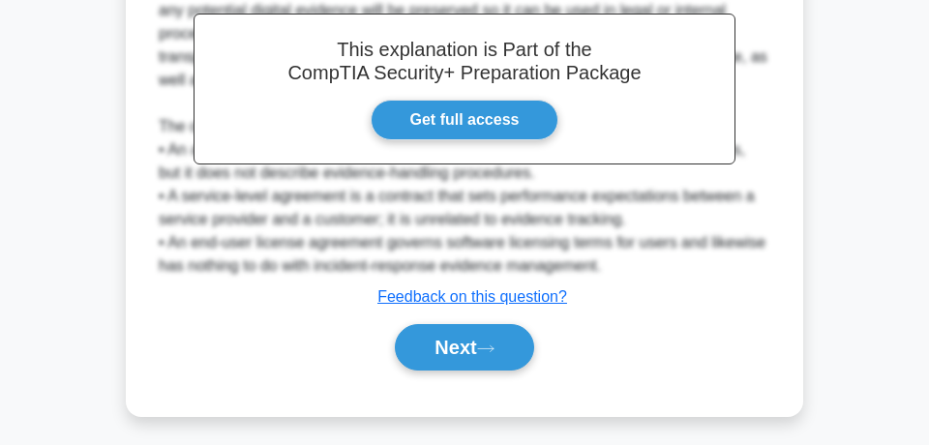
scroll to position [600, 0]
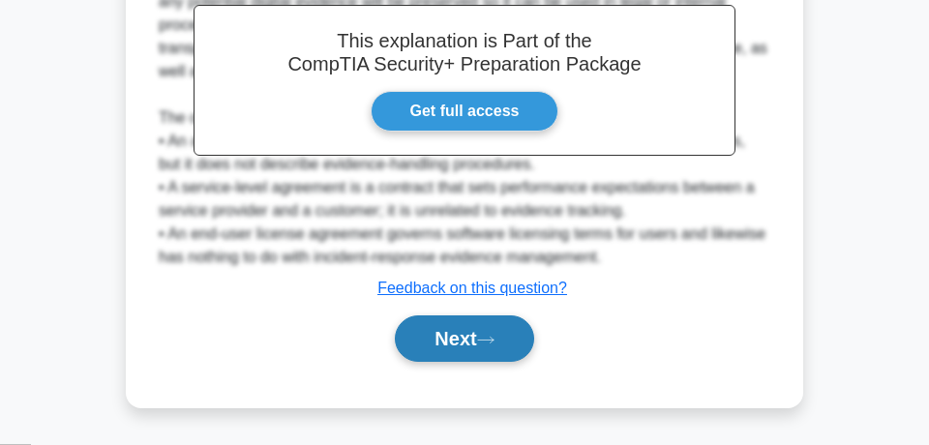
click at [456, 346] on button "Next" at bounding box center [464, 338] width 138 height 46
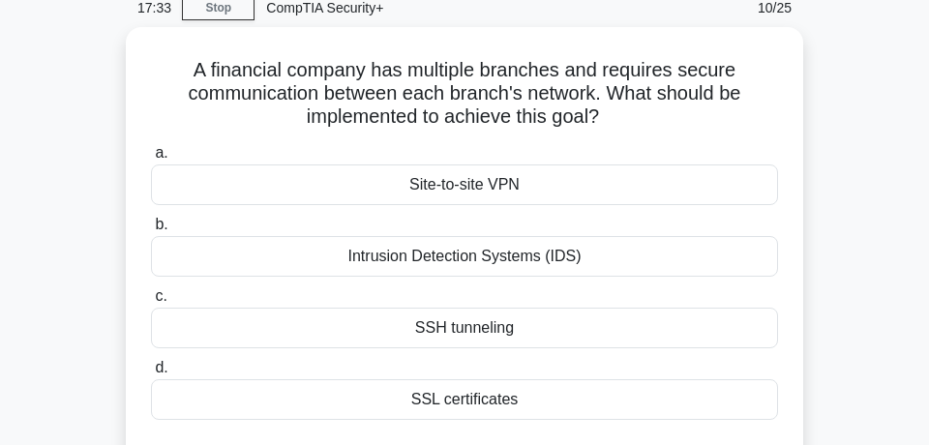
scroll to position [70, 0]
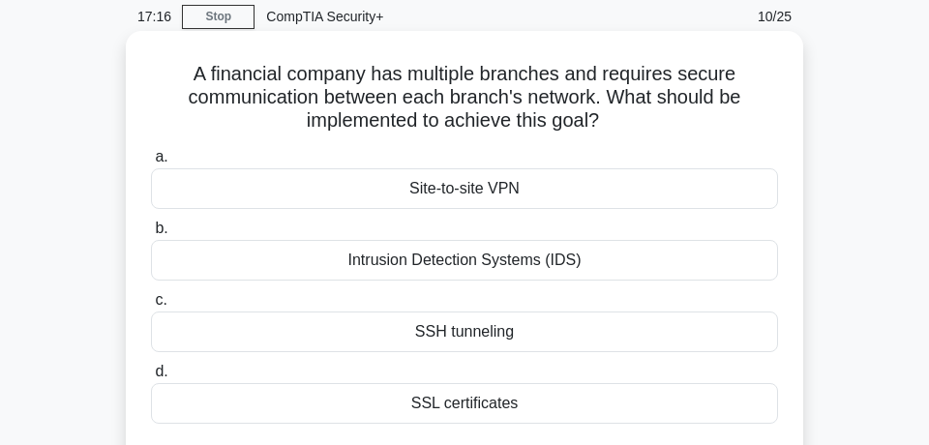
click at [569, 197] on div "Site-to-site VPN" at bounding box center [464, 188] width 627 height 41
click at [151, 163] on input "a. Site-to-site VPN" at bounding box center [151, 157] width 0 height 13
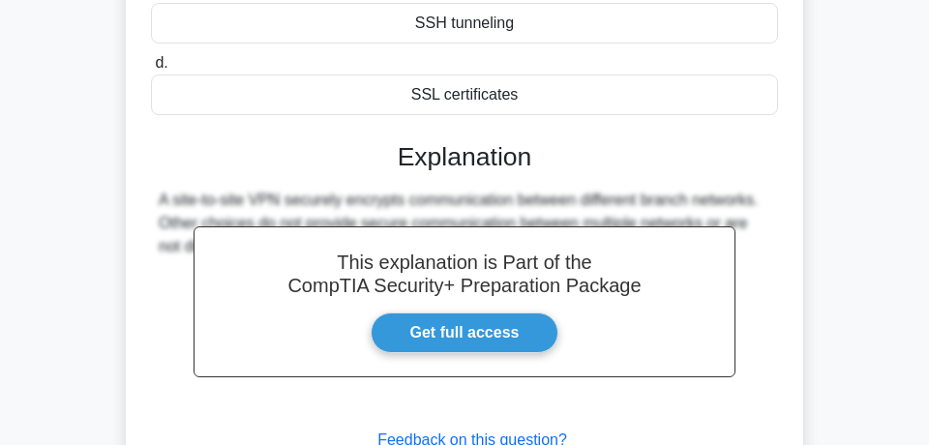
scroll to position [592, 0]
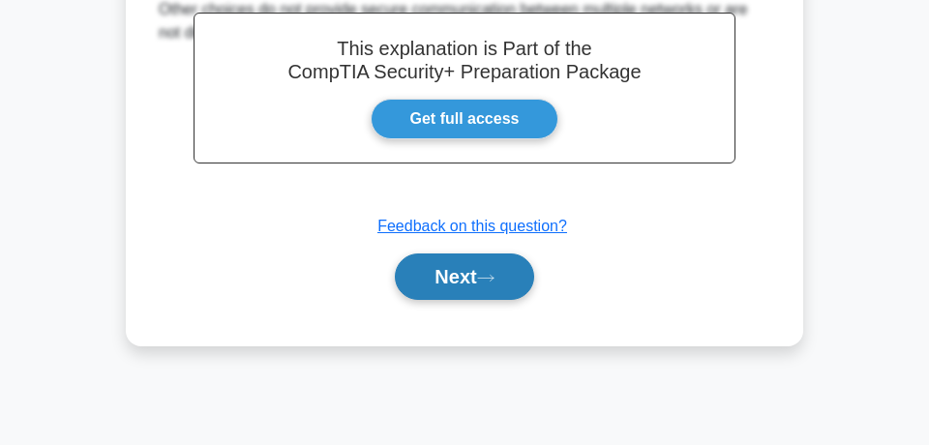
click at [503, 267] on button "Next" at bounding box center [464, 276] width 138 height 46
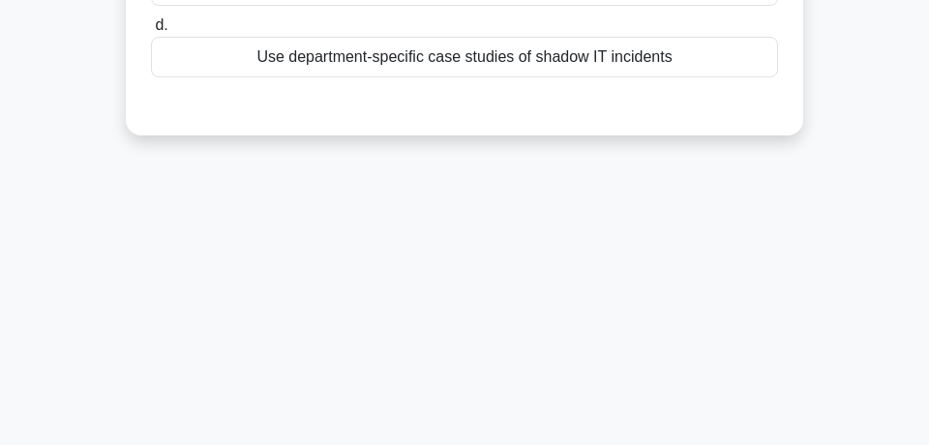
scroll to position [70, 0]
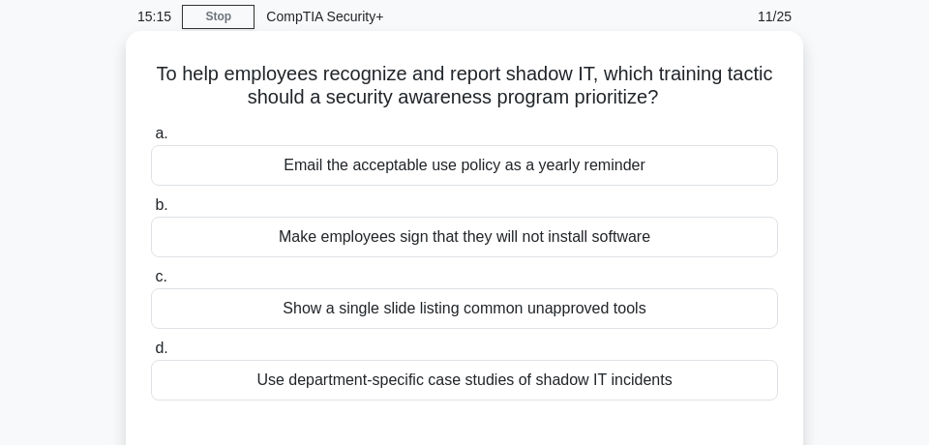
click at [549, 385] on div "Use department-specific case studies of shadow IT incidents" at bounding box center [464, 380] width 627 height 41
click at [151, 355] on input "d. Use department-specific case studies of shadow IT incidents" at bounding box center [151, 348] width 0 height 13
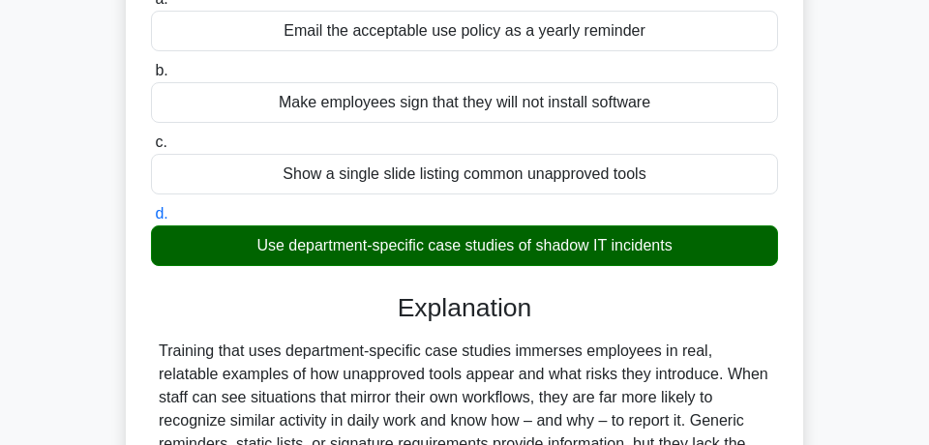
scroll to position [418, 0]
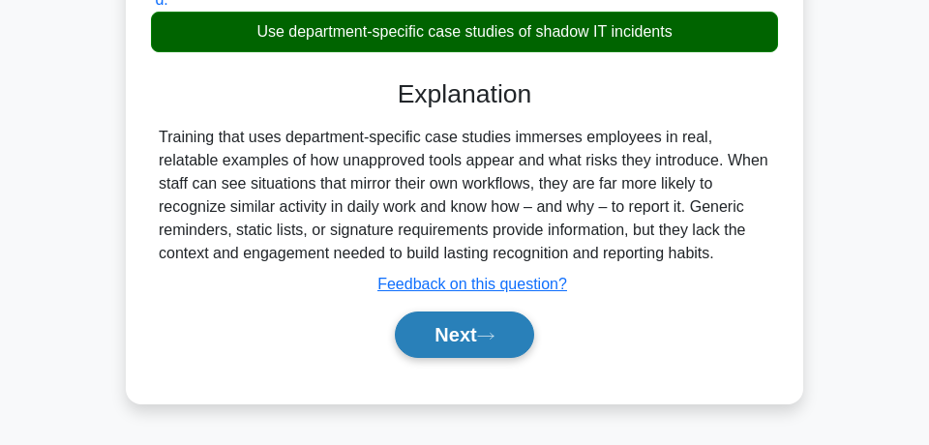
click at [443, 329] on button "Next" at bounding box center [464, 334] width 138 height 46
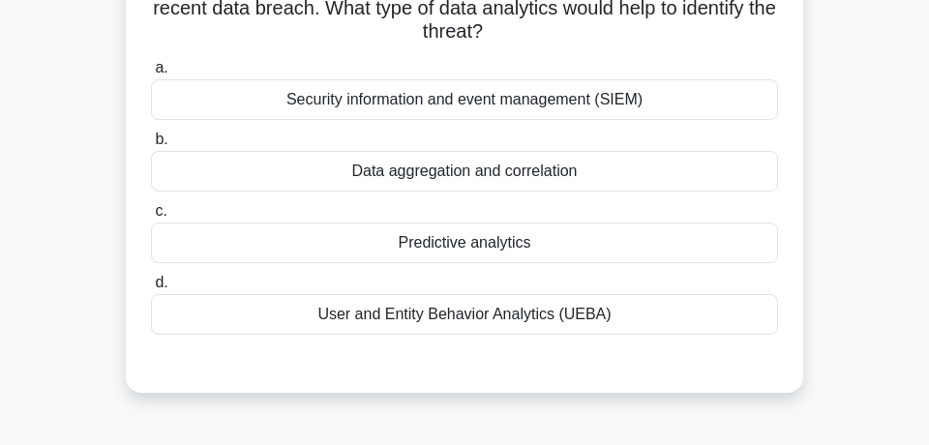
scroll to position [209, 0]
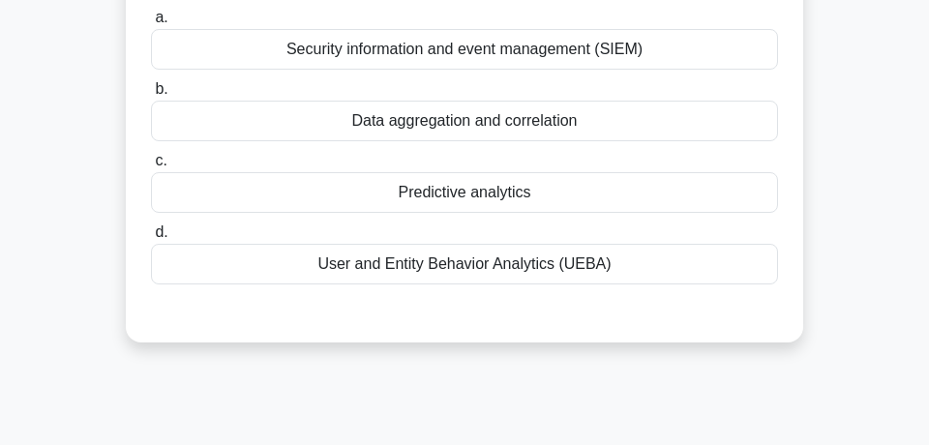
click at [602, 260] on div "User and Entity Behavior Analytics (UEBA)" at bounding box center [464, 264] width 627 height 41
click at [151, 239] on input "d. User and Entity Behavior Analytics (UEBA)" at bounding box center [151, 232] width 0 height 13
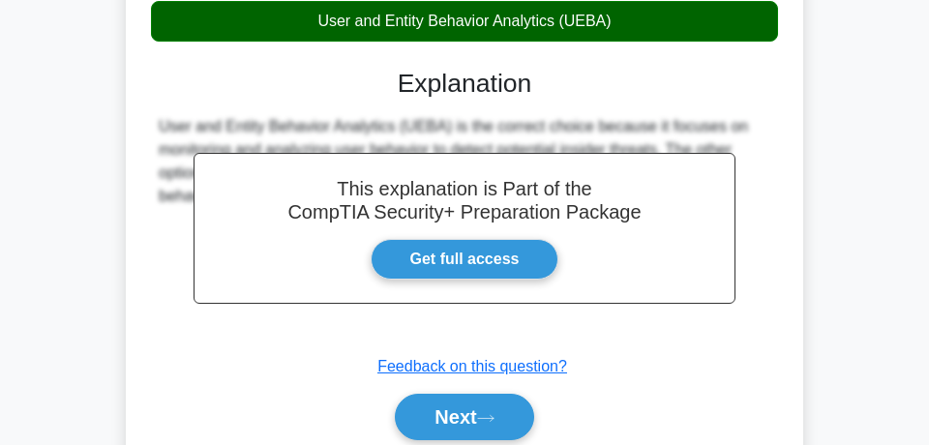
scroll to position [522, 0]
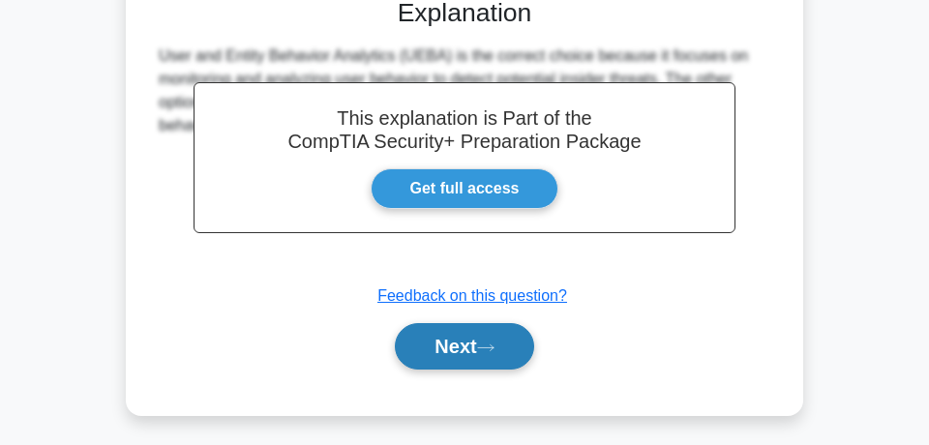
click at [509, 339] on button "Next" at bounding box center [464, 346] width 138 height 46
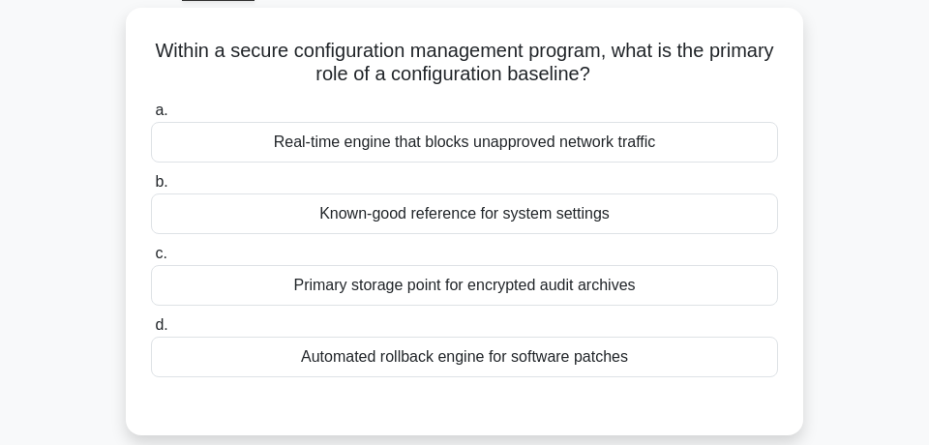
scroll to position [104, 0]
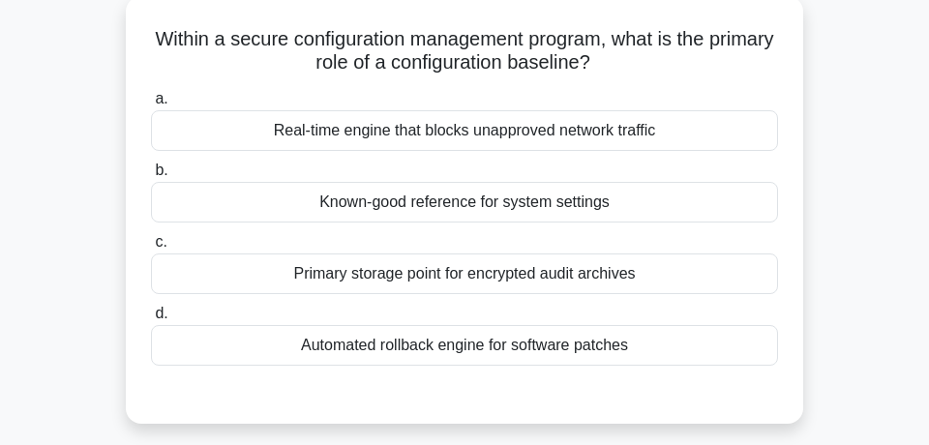
click at [591, 210] on div "Known-good reference for system settings" at bounding box center [464, 202] width 627 height 41
click at [151, 177] on input "b. Known-good reference for system settings" at bounding box center [151, 170] width 0 height 13
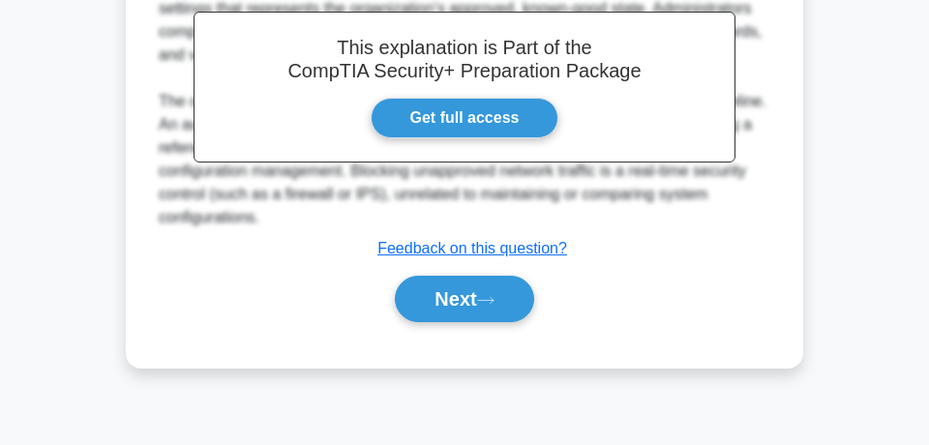
scroll to position [592, 0]
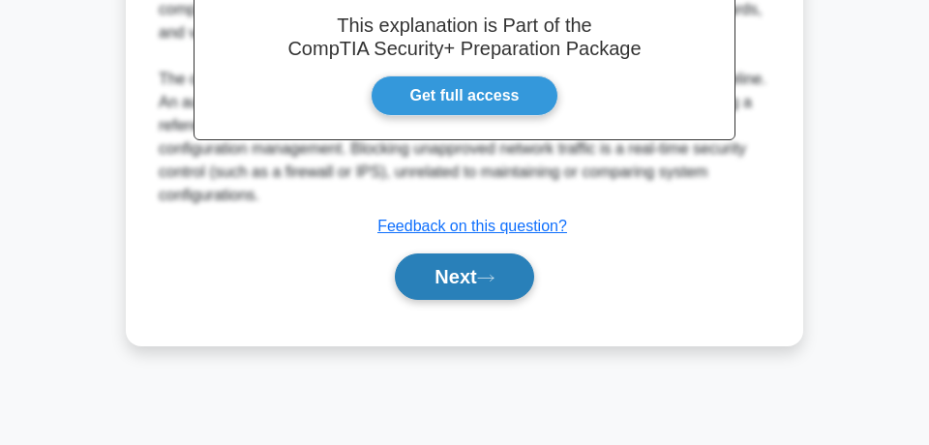
click at [492, 268] on button "Next" at bounding box center [464, 276] width 138 height 46
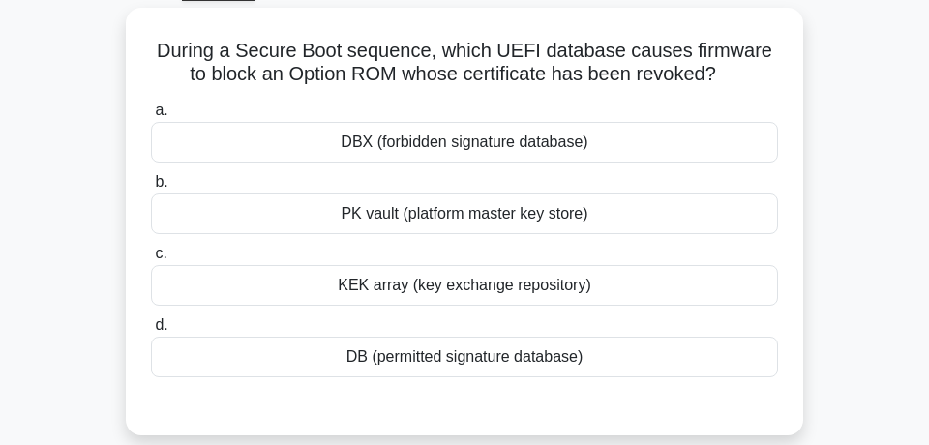
scroll to position [104, 0]
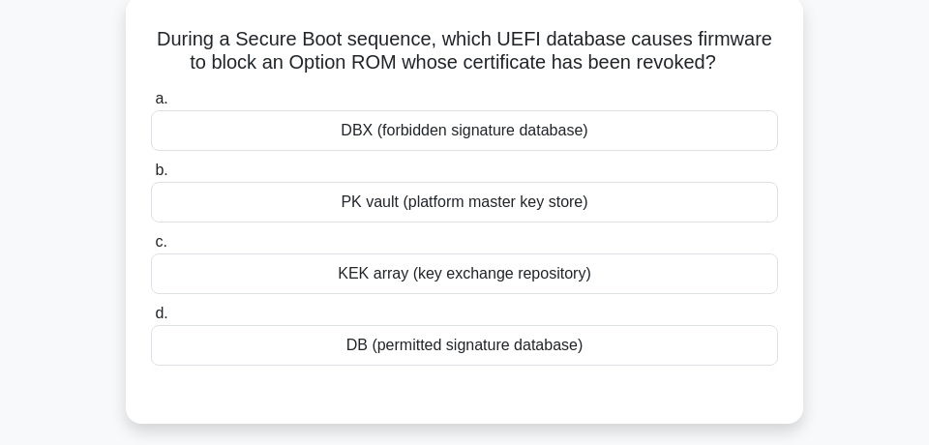
click at [495, 133] on div "DBX (forbidden signature database)" at bounding box center [464, 130] width 627 height 41
click at [151, 105] on input "a. DBX (forbidden signature database)" at bounding box center [151, 99] width 0 height 13
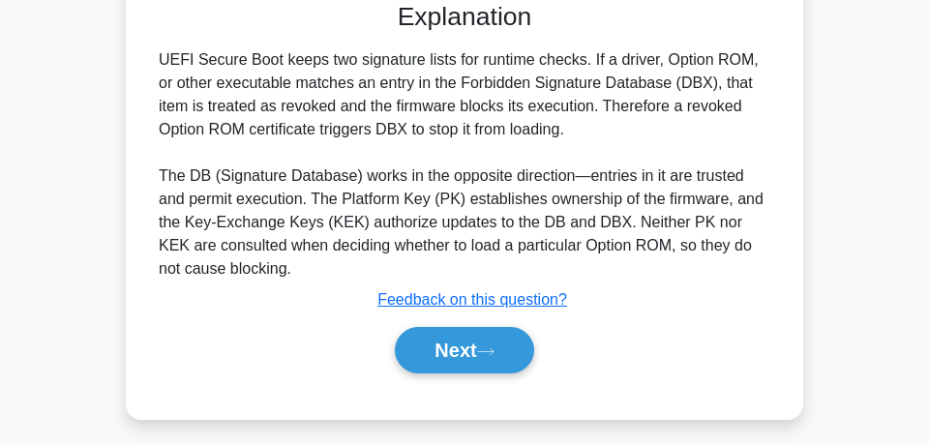
scroll to position [522, 0]
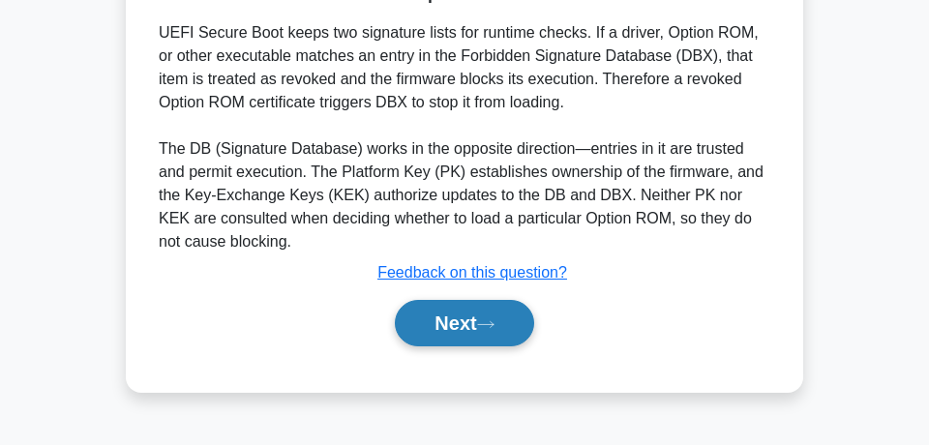
click at [459, 336] on button "Next" at bounding box center [464, 323] width 138 height 46
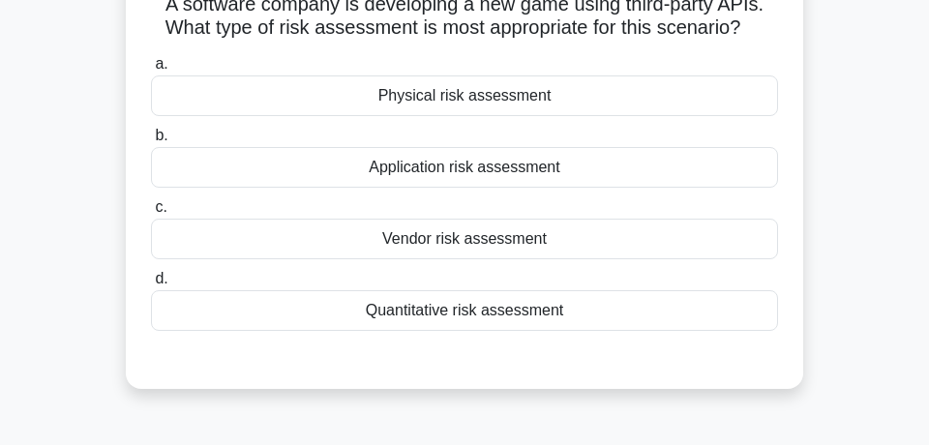
scroll to position [209, 0]
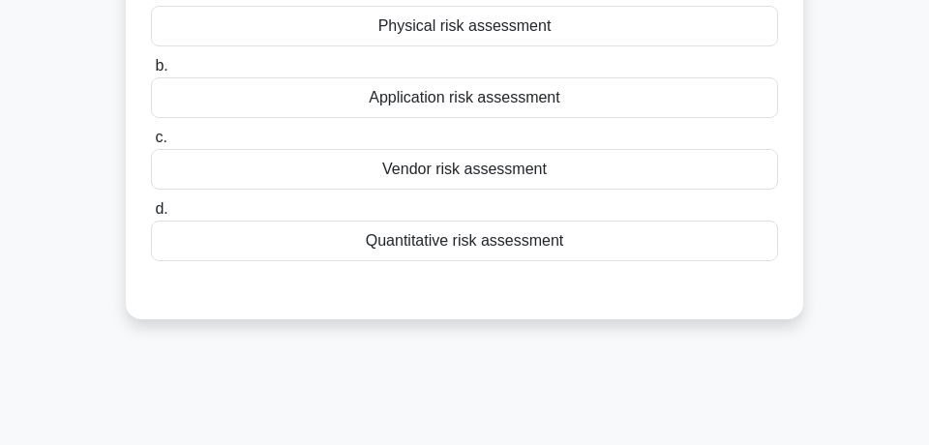
click at [536, 180] on div "Vendor risk assessment" at bounding box center [464, 169] width 627 height 41
click at [151, 144] on input "c. Vendor risk assessment" at bounding box center [151, 138] width 0 height 13
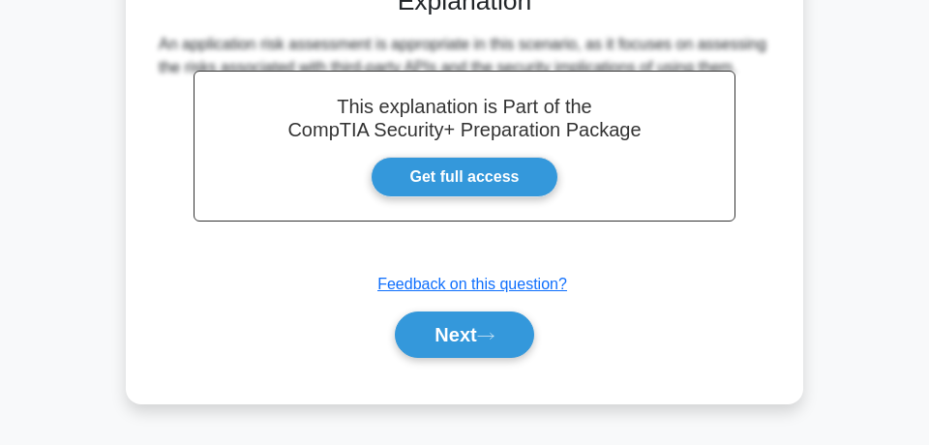
scroll to position [522, 0]
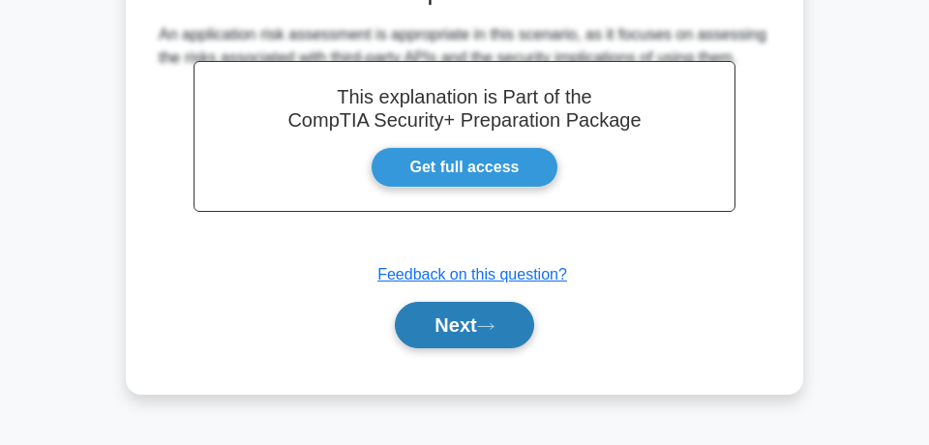
click at [476, 335] on button "Next" at bounding box center [464, 325] width 138 height 46
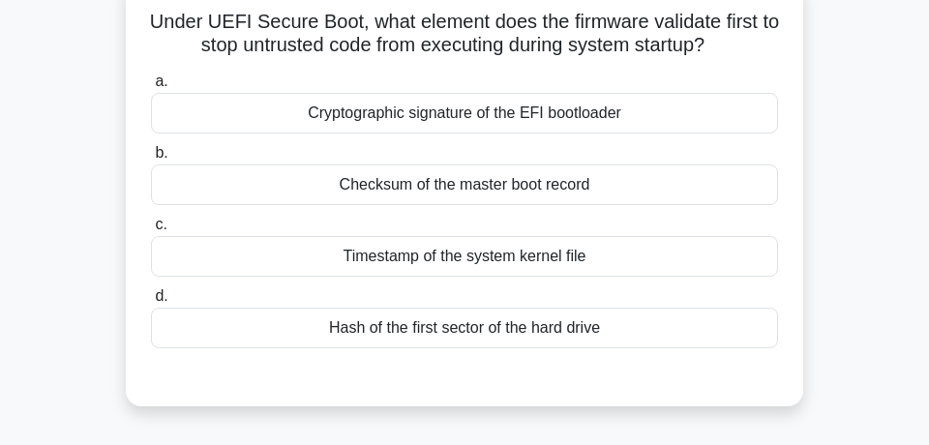
scroll to position [104, 0]
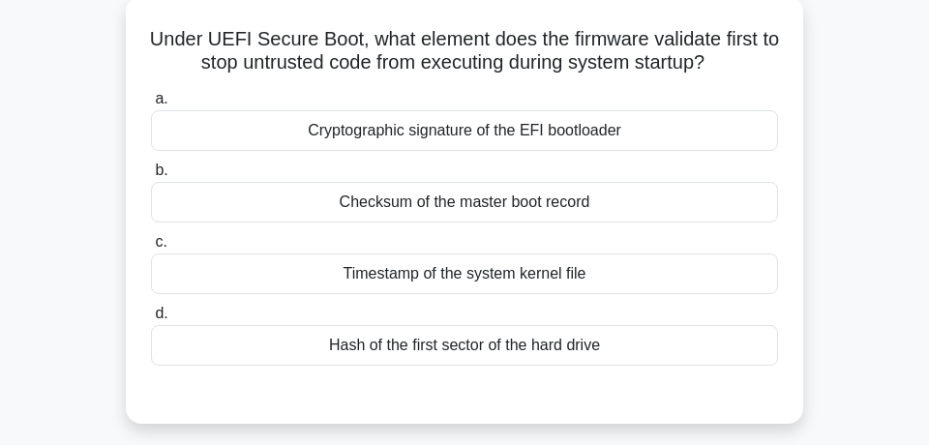
click at [424, 132] on div "Cryptographic signature of the EFI bootloader" at bounding box center [464, 130] width 627 height 41
click at [151, 105] on input "a. Cryptographic signature of the EFI bootloader" at bounding box center [151, 99] width 0 height 13
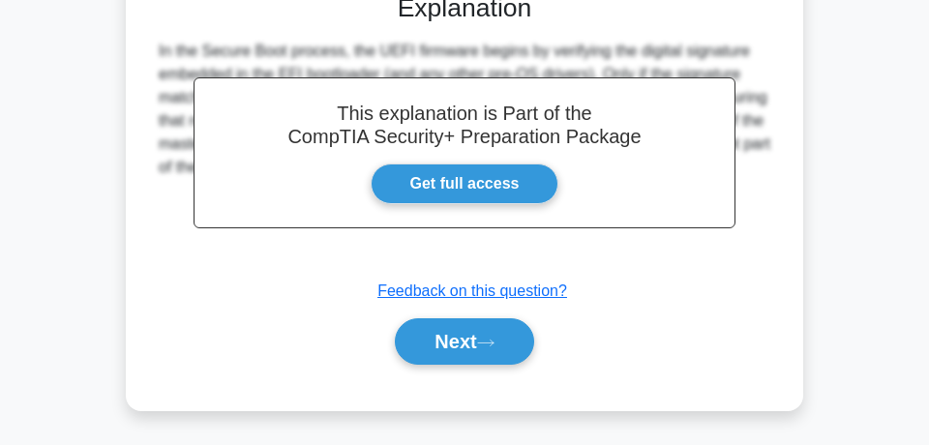
scroll to position [522, 0]
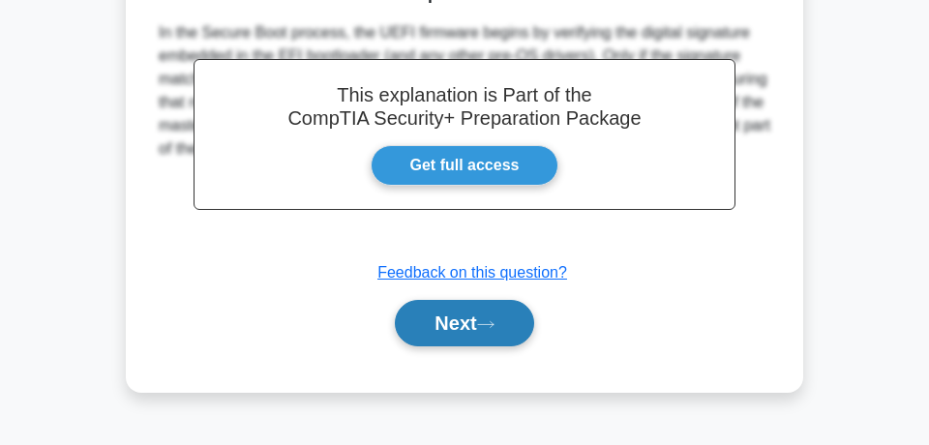
drag, startPoint x: 439, startPoint y: 325, endPoint x: 530, endPoint y: 306, distance: 93.0
click at [440, 325] on button "Next" at bounding box center [464, 323] width 138 height 46
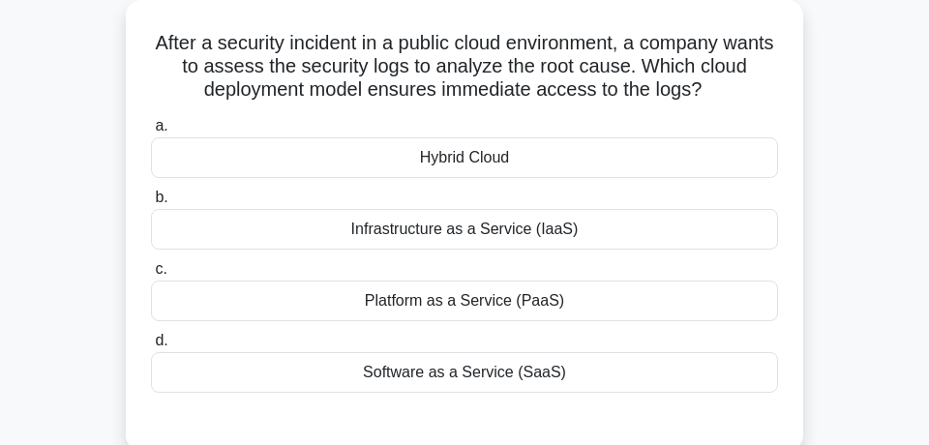
scroll to position [104, 0]
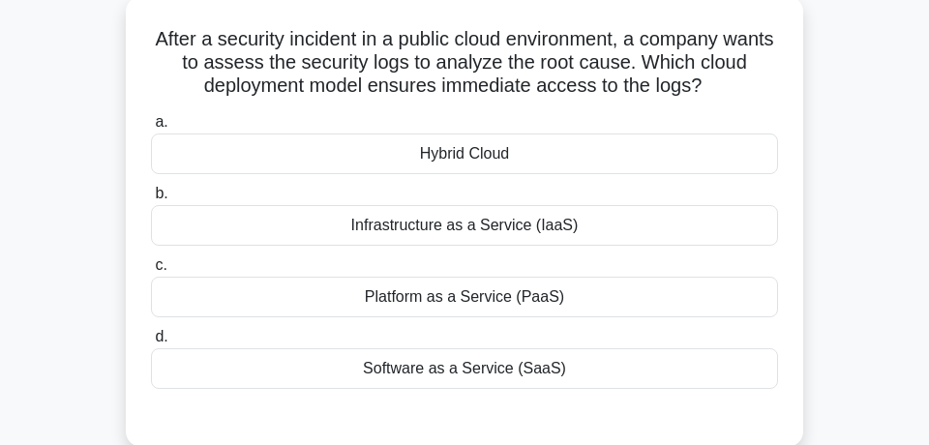
click at [563, 234] on div "Infrastructure as a Service (IaaS)" at bounding box center [464, 225] width 627 height 41
click at [151, 200] on input "b. Infrastructure as a Service (IaaS)" at bounding box center [151, 194] width 0 height 13
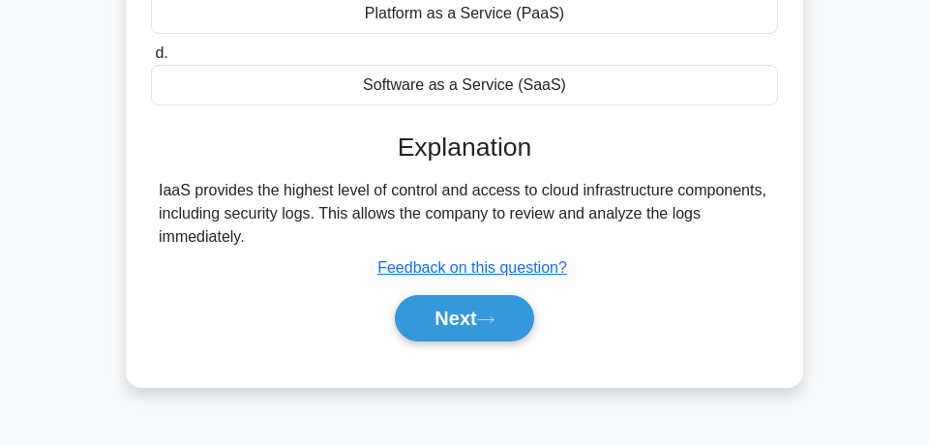
scroll to position [418, 0]
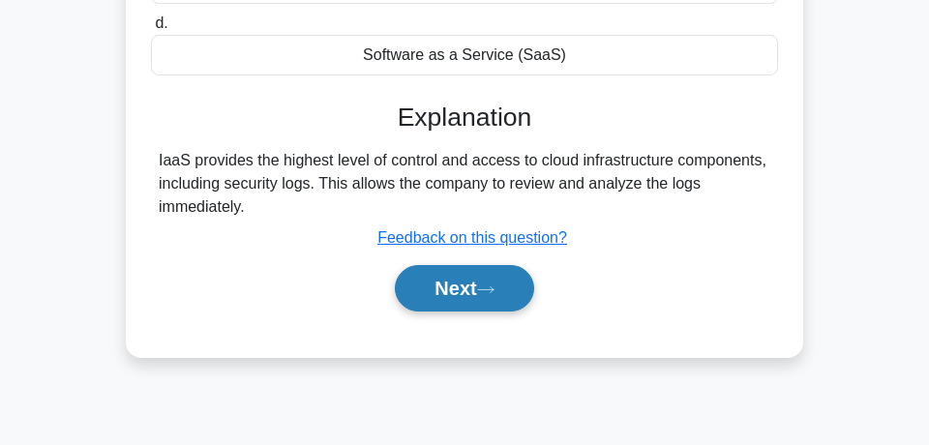
click at [473, 287] on button "Next" at bounding box center [464, 288] width 138 height 46
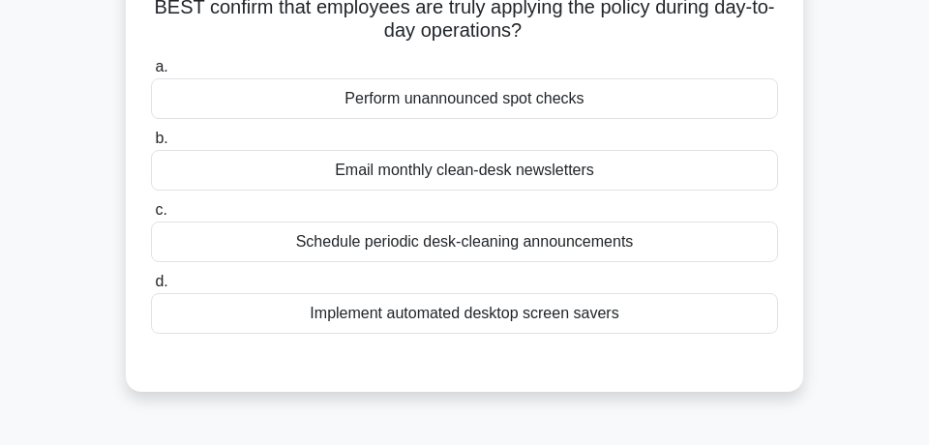
scroll to position [104, 0]
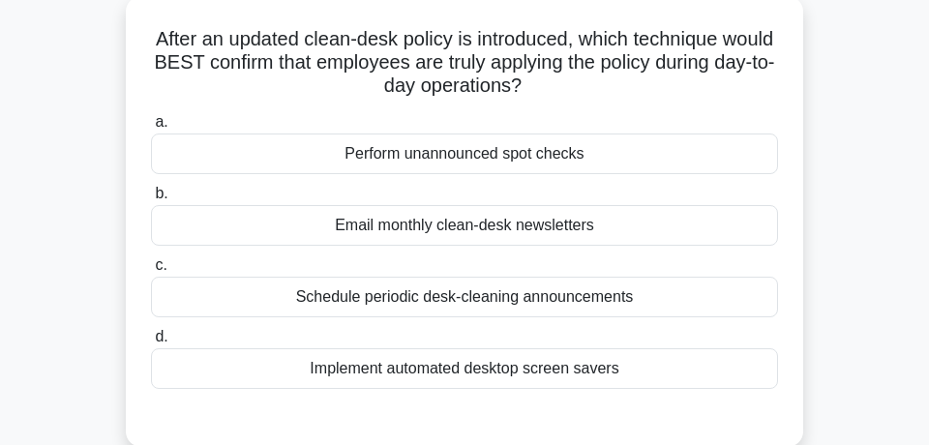
click at [608, 147] on div "Perform unannounced spot checks" at bounding box center [464, 153] width 627 height 41
click at [151, 129] on input "a. Perform unannounced spot checks" at bounding box center [151, 122] width 0 height 13
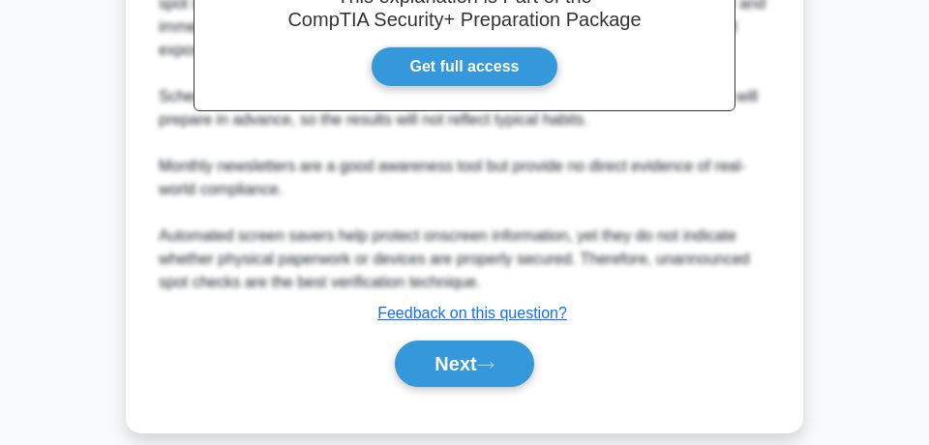
scroll to position [669, 0]
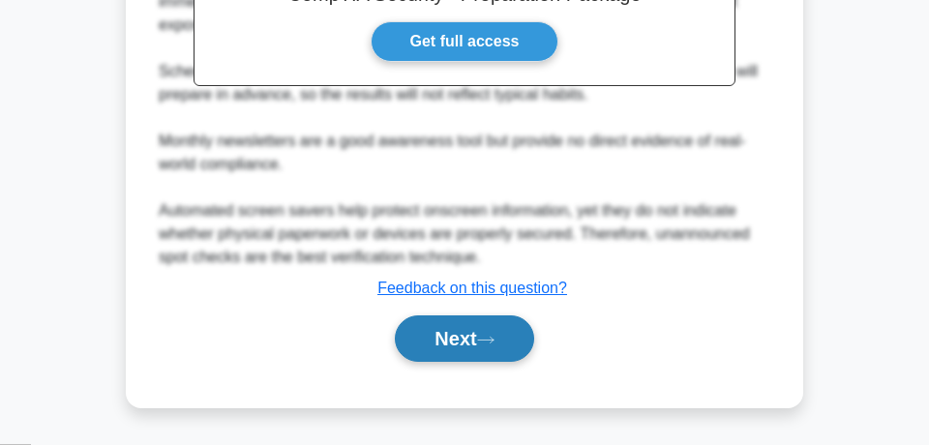
click at [474, 341] on button "Next" at bounding box center [464, 338] width 138 height 46
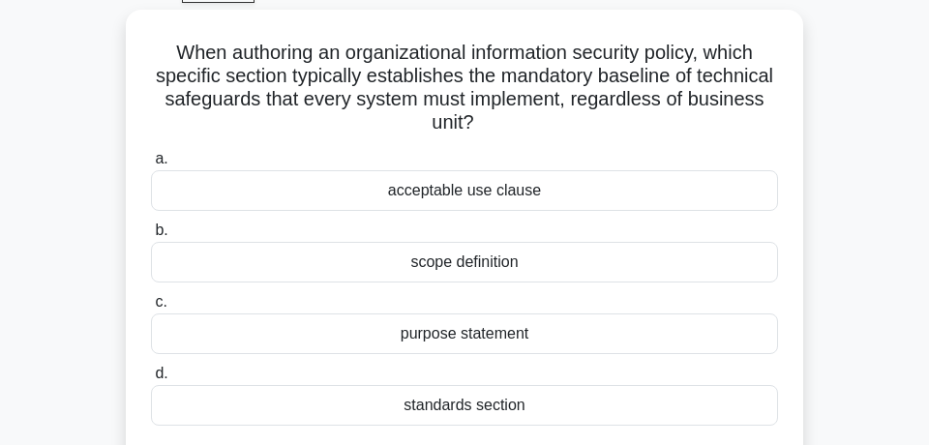
scroll to position [104, 0]
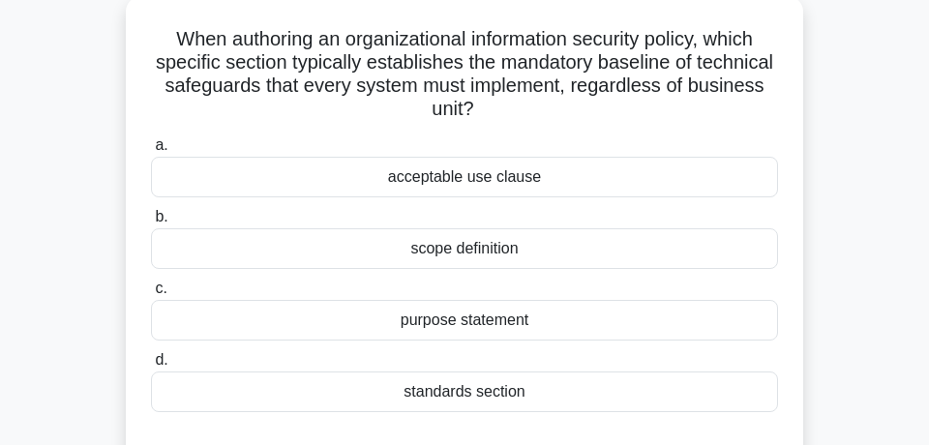
click at [516, 175] on div "acceptable use clause" at bounding box center [464, 177] width 627 height 41
click at [151, 152] on input "a. acceptable use clause" at bounding box center [151, 145] width 0 height 13
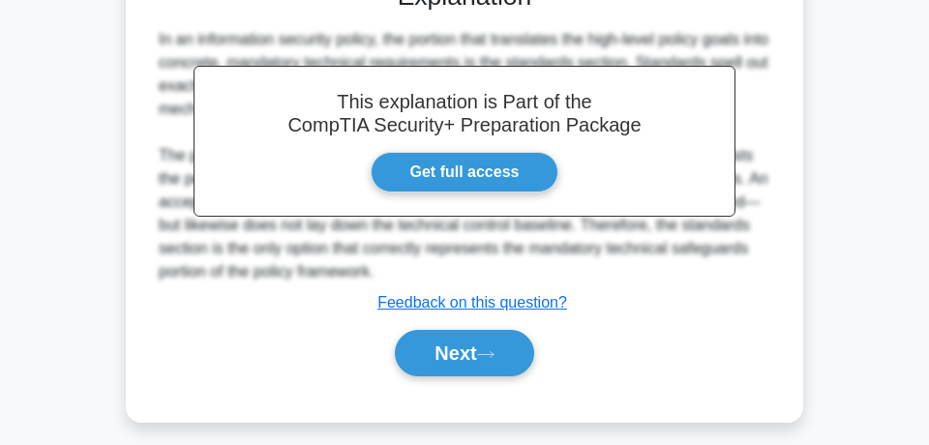
scroll to position [592, 0]
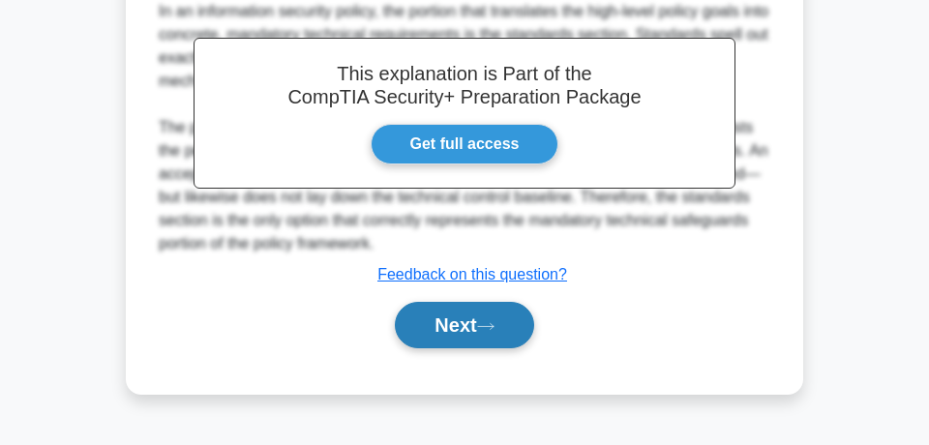
click at [454, 334] on button "Next" at bounding box center [464, 325] width 138 height 46
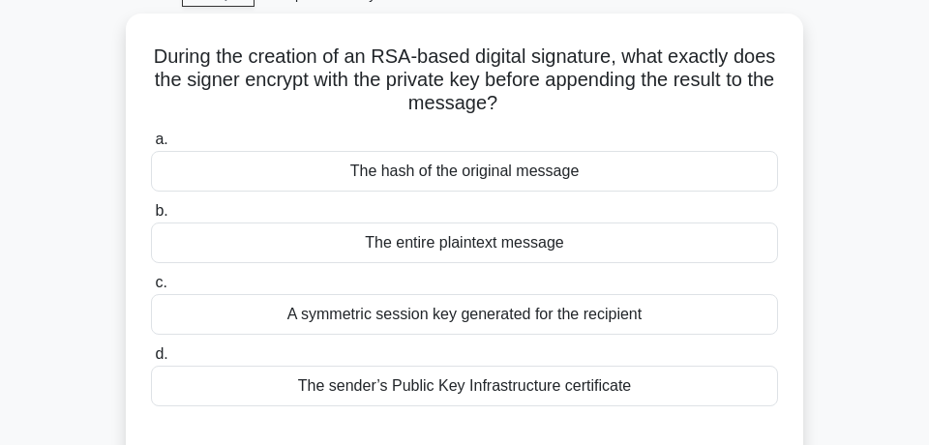
scroll to position [104, 0]
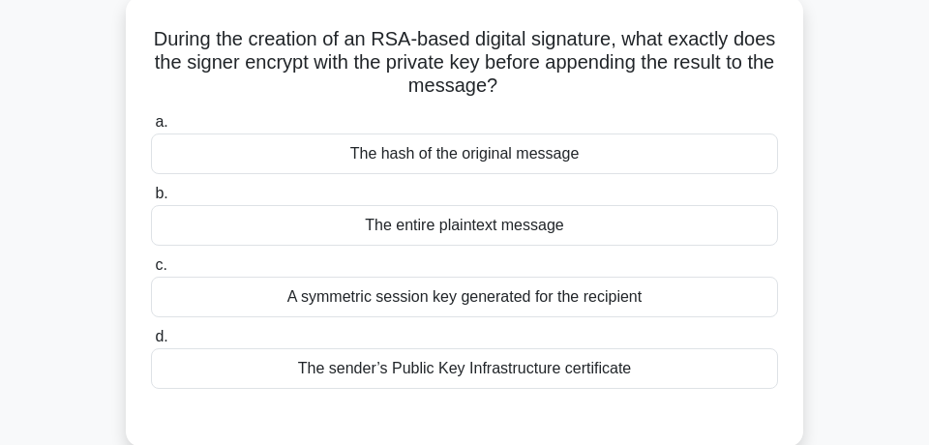
click at [622, 373] on div "The sender’s Public Key Infrastructure certificate" at bounding box center [464, 368] width 627 height 41
click at [151, 343] on input "d. The sender’s Public Key Infrastructure certificate" at bounding box center [151, 337] width 0 height 13
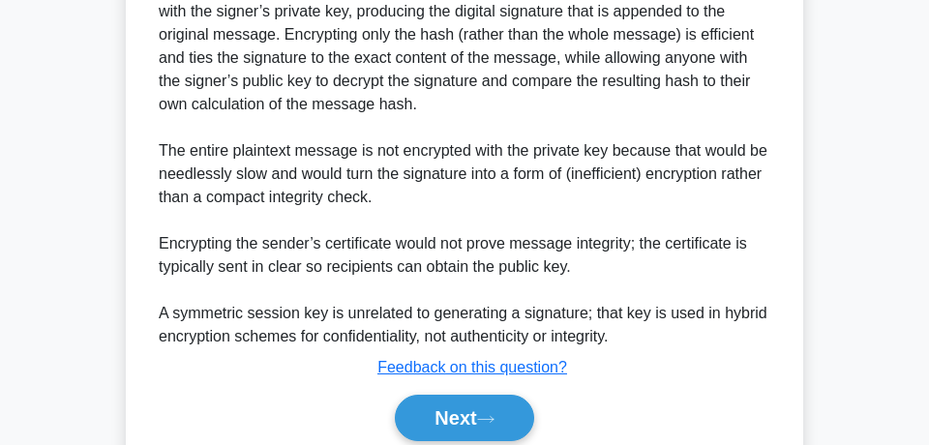
scroll to position [627, 0]
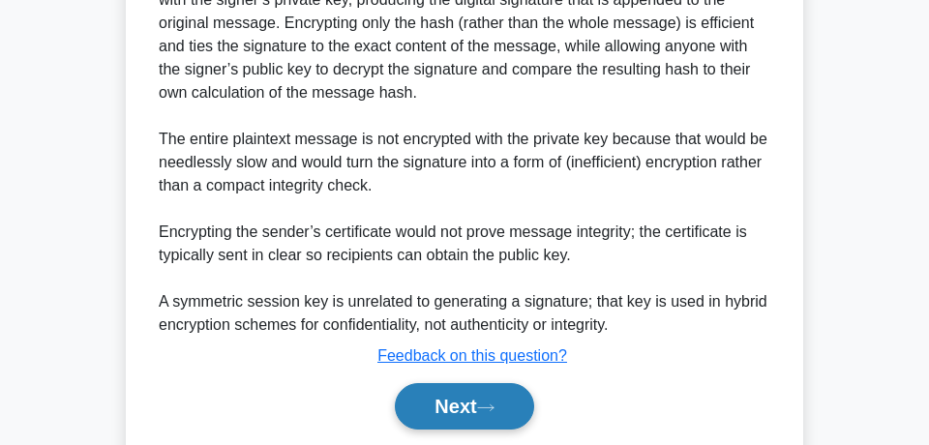
click at [437, 397] on button "Next" at bounding box center [464, 406] width 138 height 46
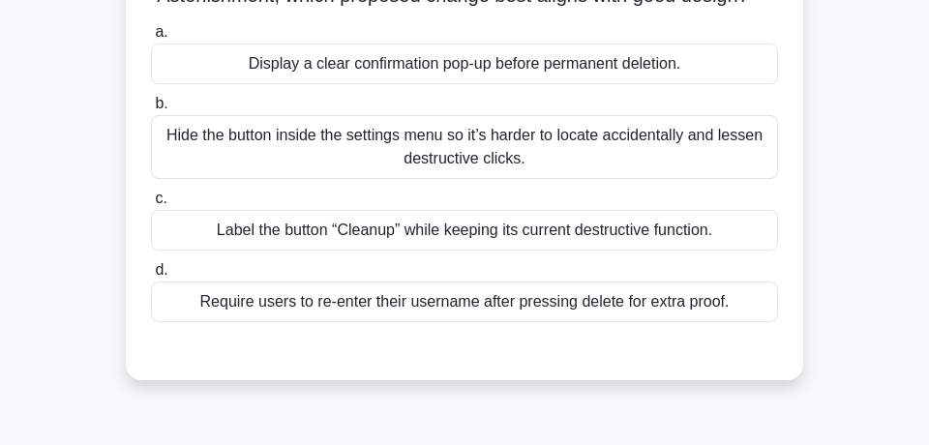
scroll to position [209, 0]
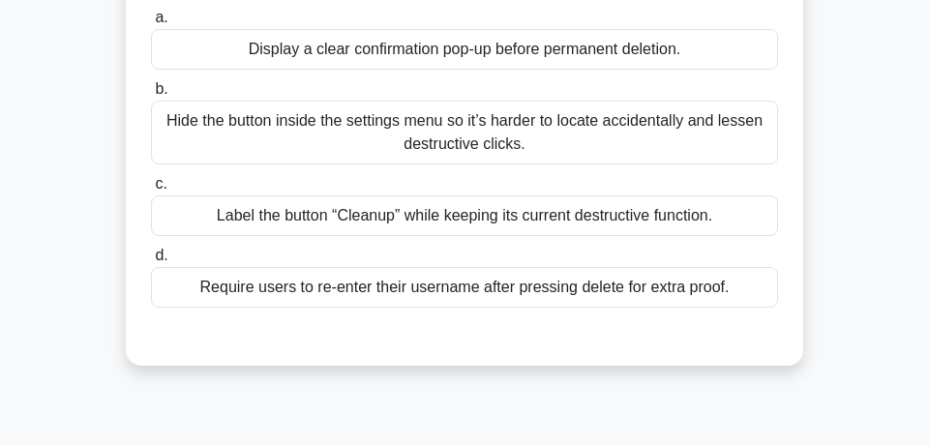
click at [679, 297] on div "Require users to re-enter their username after pressing delete for extra proof." at bounding box center [464, 287] width 627 height 41
click at [151, 262] on input "d. Require users to re-enter their username after pressing delete for extra pro…" at bounding box center [151, 256] width 0 height 13
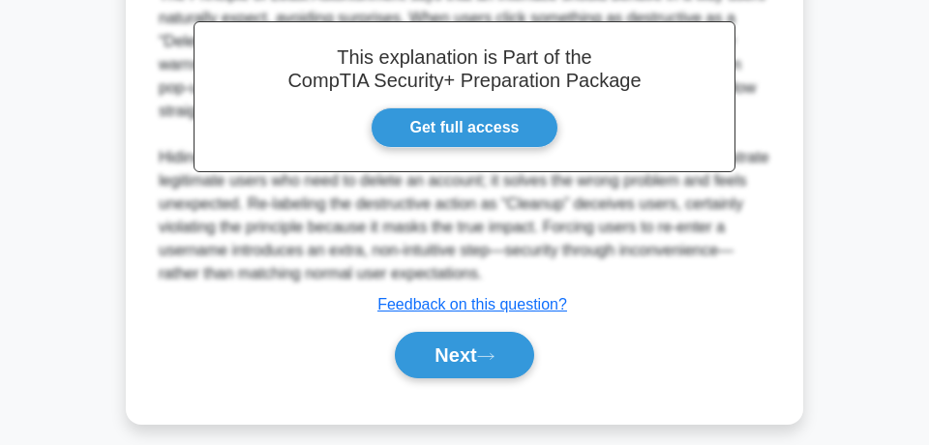
scroll to position [625, 0]
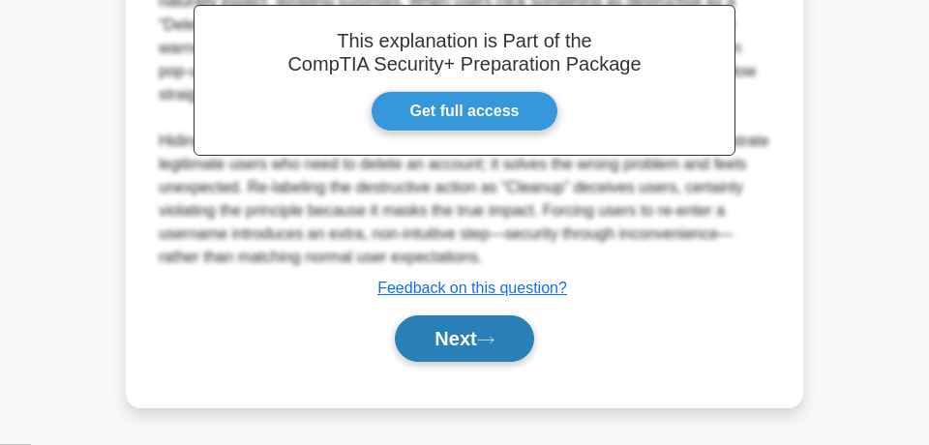
drag, startPoint x: 450, startPoint y: 341, endPoint x: 460, endPoint y: 342, distance: 10.8
click at [450, 341] on button "Next" at bounding box center [464, 338] width 138 height 46
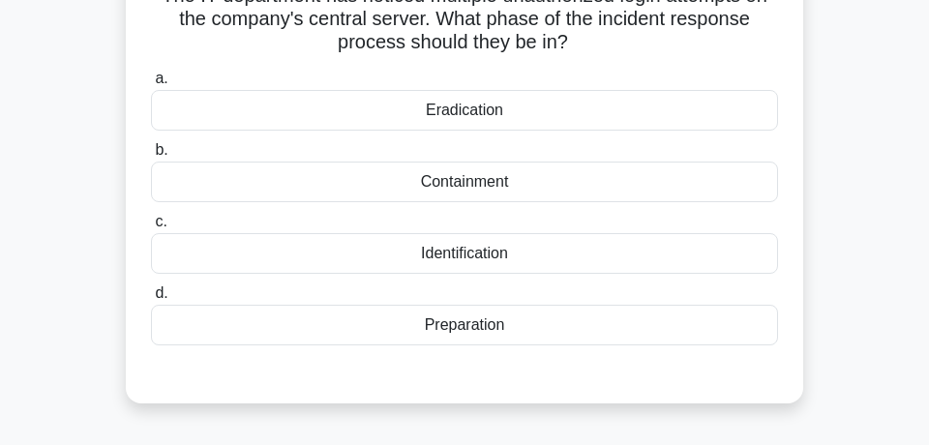
scroll to position [70, 0]
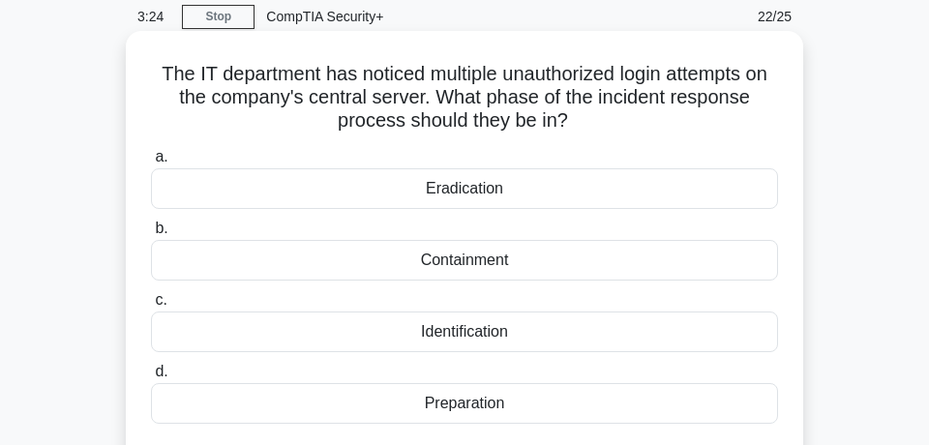
click at [456, 258] on div "Containment" at bounding box center [464, 260] width 627 height 41
click at [151, 235] on input "b. Containment" at bounding box center [151, 228] width 0 height 13
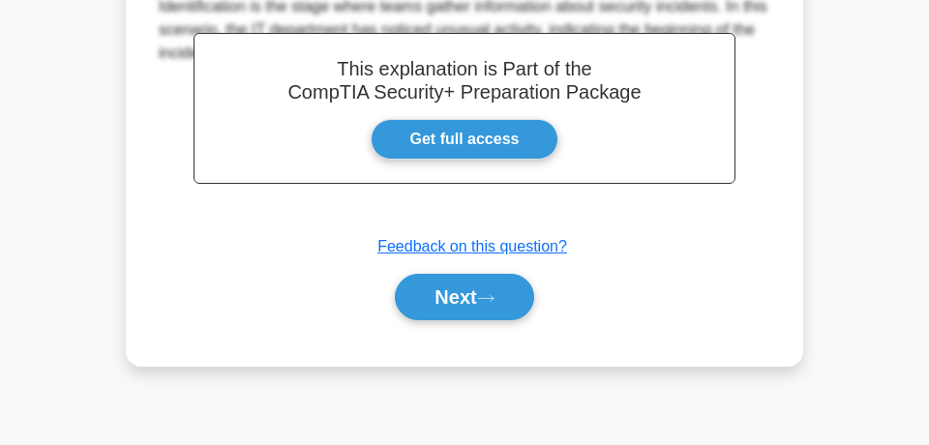
scroll to position [592, 0]
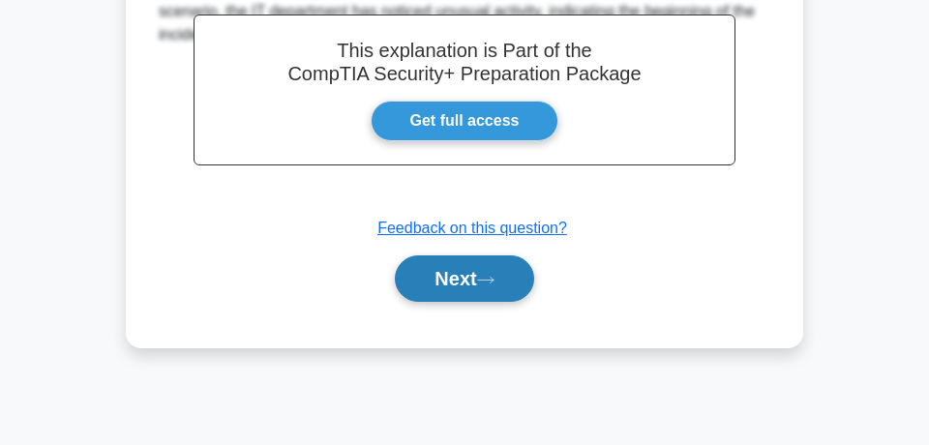
click at [490, 283] on icon at bounding box center [485, 280] width 17 height 11
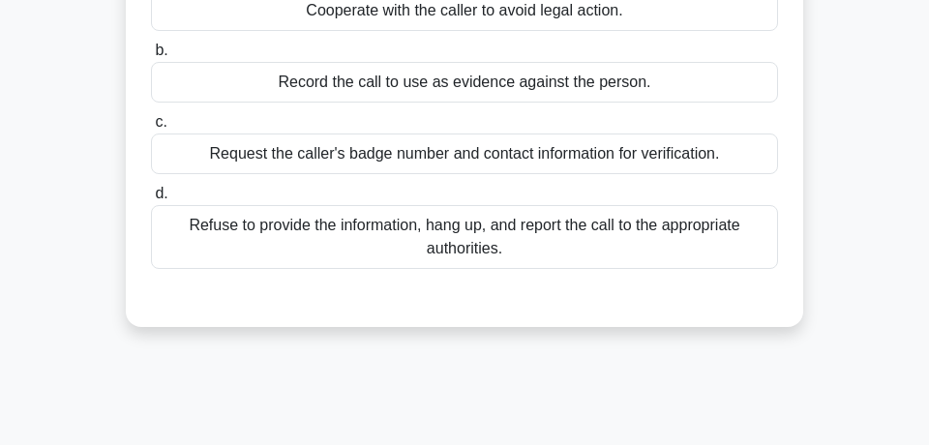
scroll to position [104, 0]
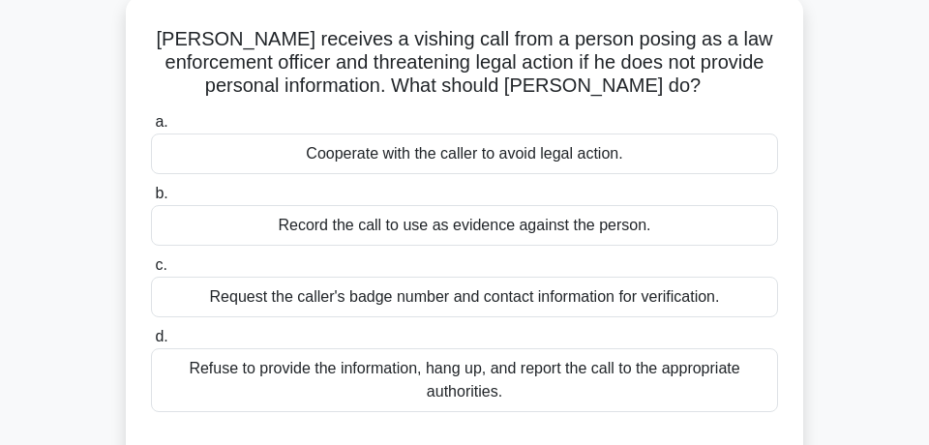
click at [717, 369] on div "Refuse to provide the information, hang up, and report the call to the appropri…" at bounding box center [464, 380] width 627 height 64
click at [151, 343] on input "d. Refuse to provide the information, hang up, and report the call to the appro…" at bounding box center [151, 337] width 0 height 13
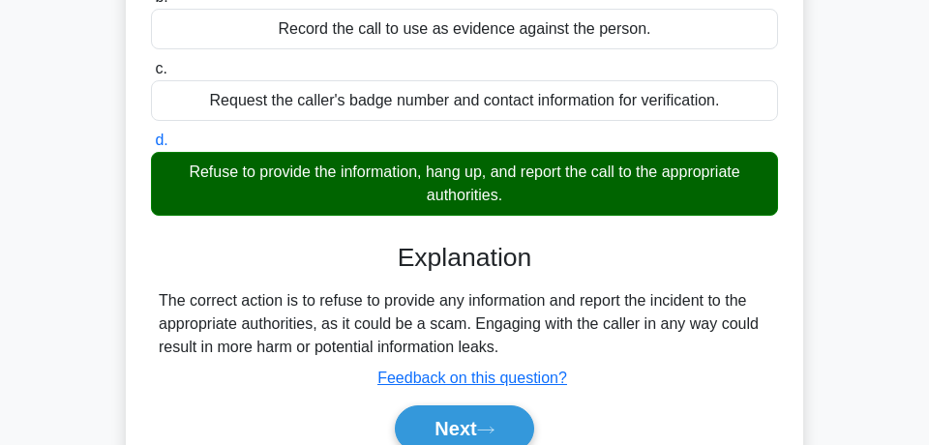
scroll to position [313, 0]
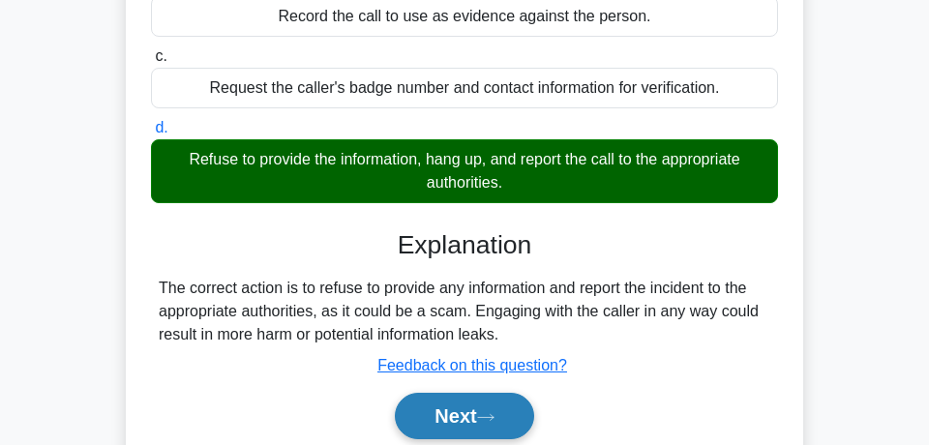
click at [415, 430] on button "Next" at bounding box center [464, 416] width 138 height 46
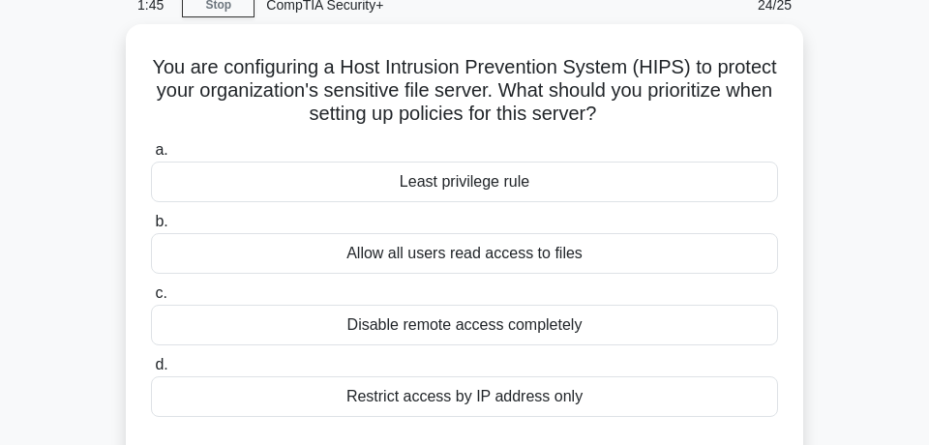
scroll to position [0, 0]
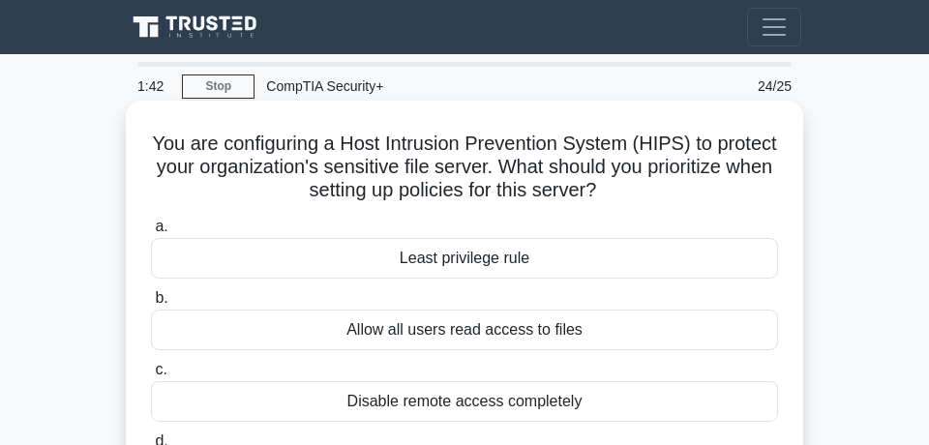
click at [550, 250] on div "Least privilege rule" at bounding box center [464, 258] width 627 height 41
click at [624, 264] on div "Least privilege rule" at bounding box center [464, 258] width 627 height 41
click at [151, 233] on input "a. Least privilege rule" at bounding box center [151, 227] width 0 height 13
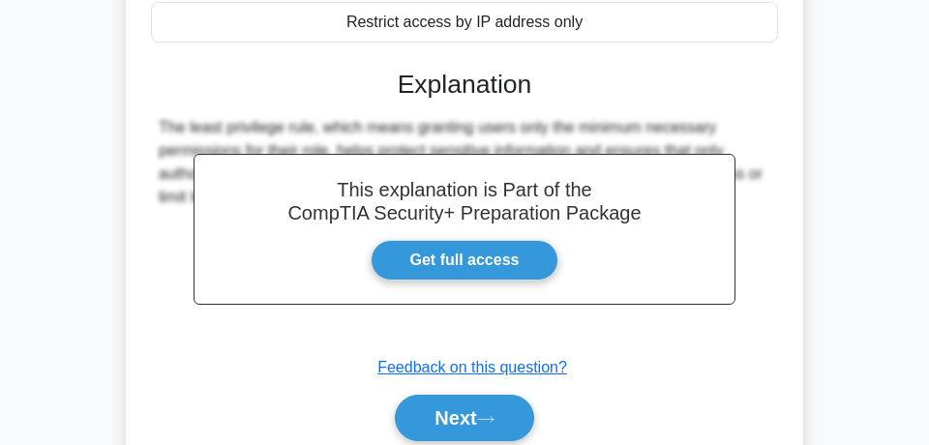
scroll to position [522, 0]
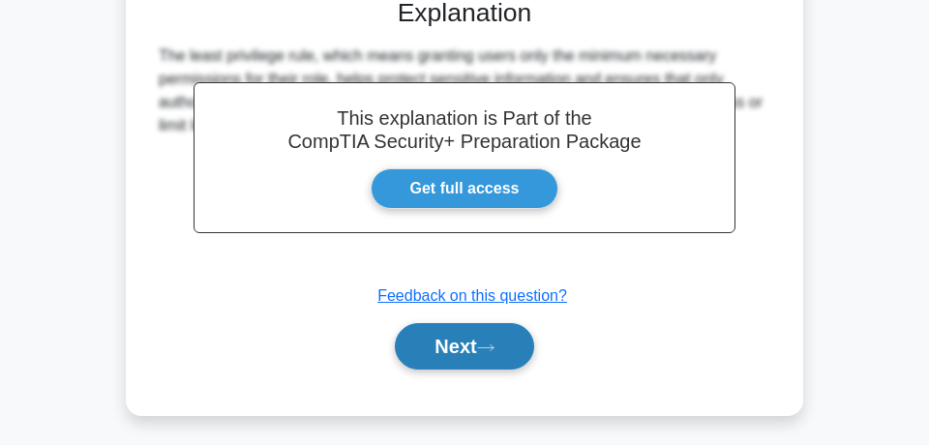
click at [475, 341] on button "Next" at bounding box center [464, 346] width 138 height 46
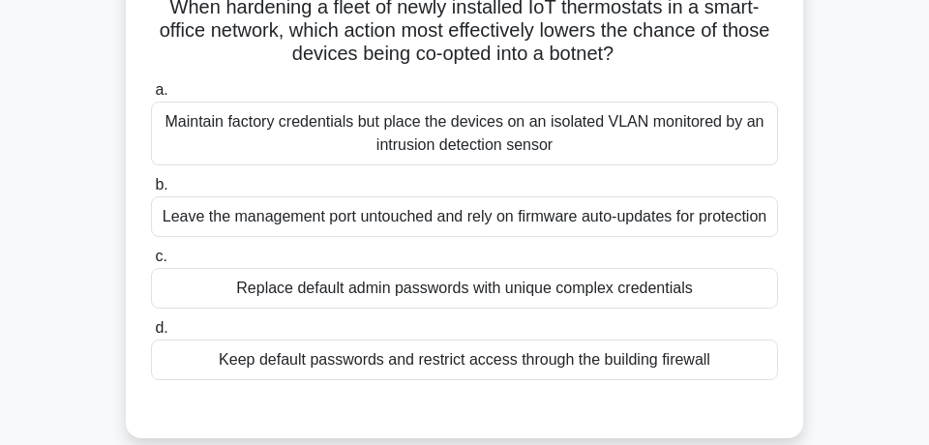
scroll to position [104, 0]
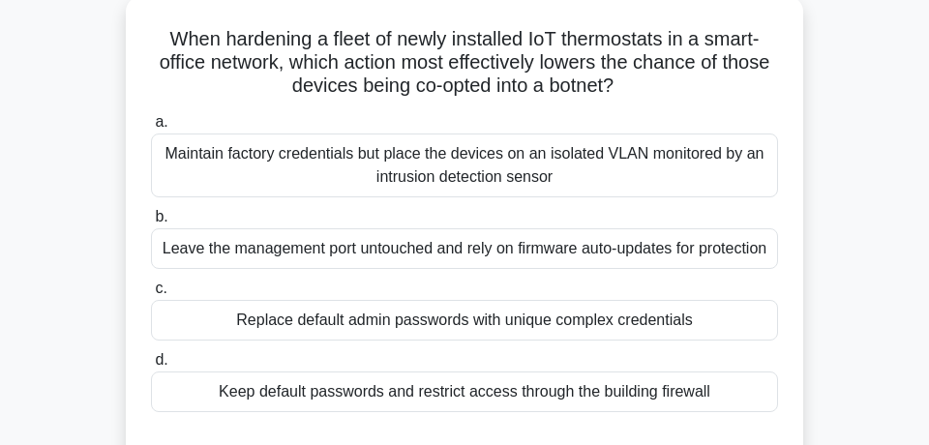
click at [711, 341] on div "Replace default admin passwords with unique complex credentials" at bounding box center [464, 320] width 627 height 41
click at [151, 295] on input "c. Replace default admin passwords with unique complex credentials" at bounding box center [151, 288] width 0 height 13
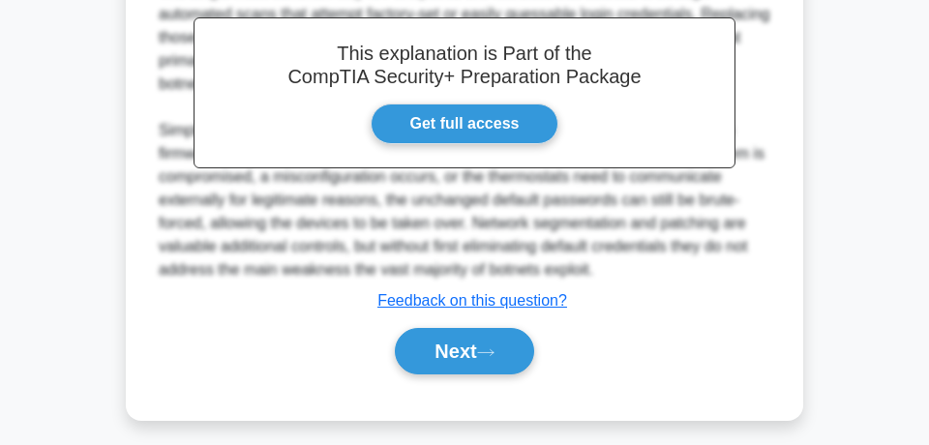
scroll to position [627, 0]
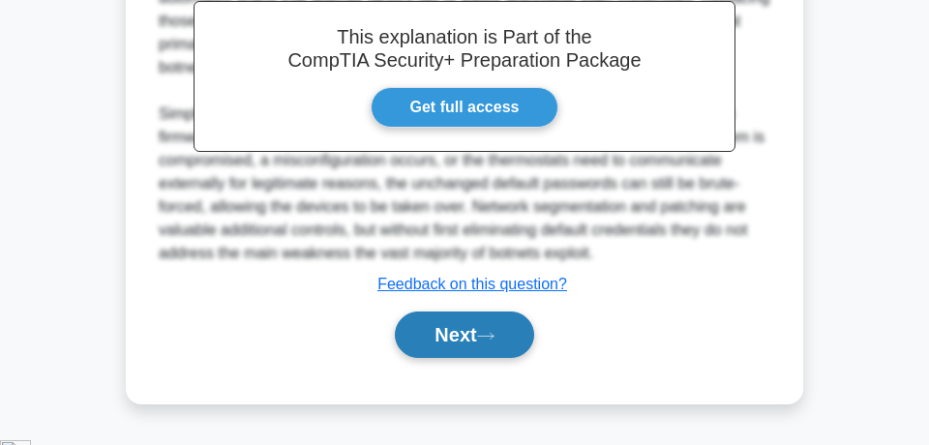
click at [498, 353] on button "Next" at bounding box center [464, 334] width 138 height 46
